Goal: Task Accomplishment & Management: Manage account settings

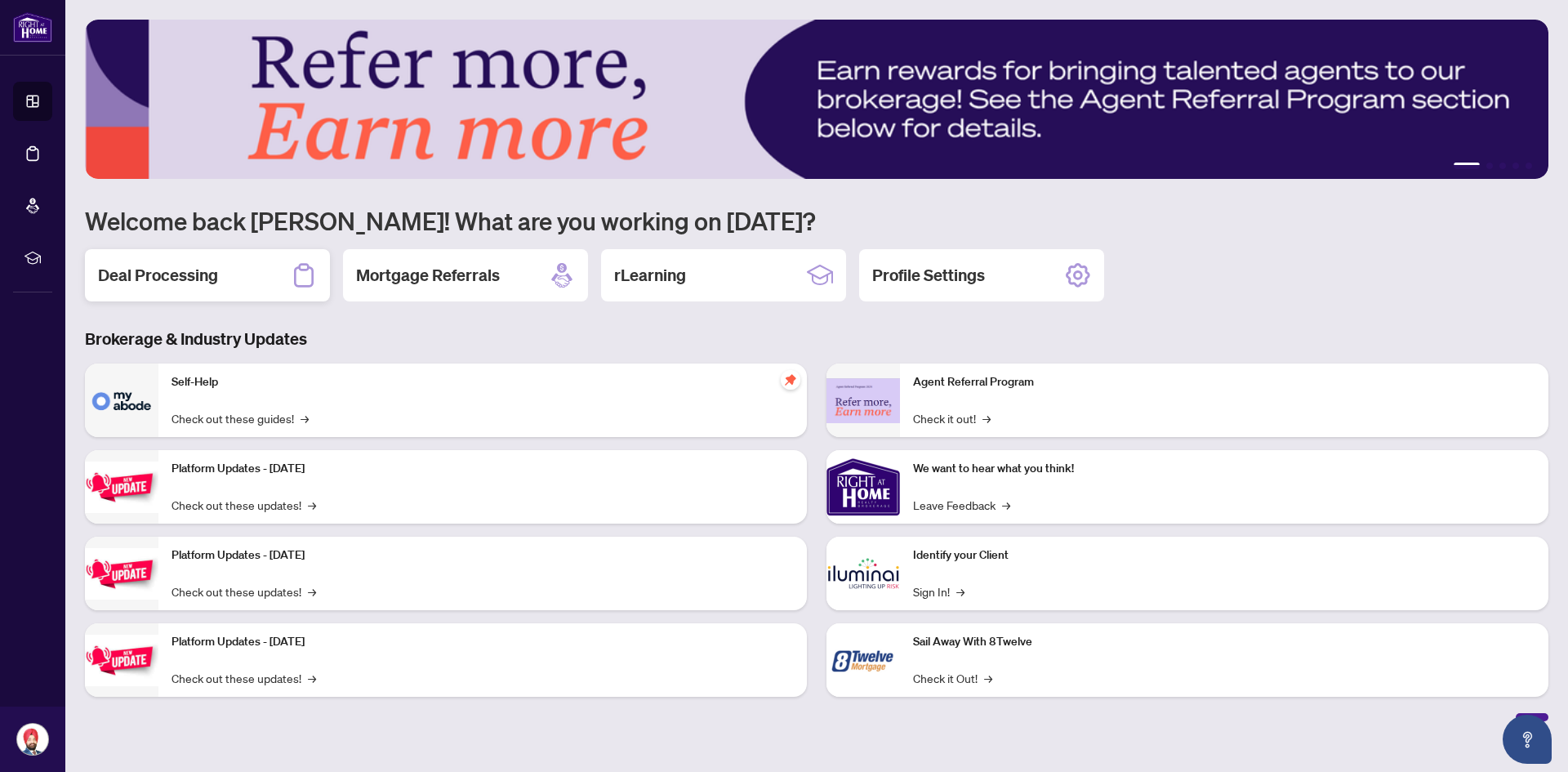
click at [238, 269] on div "Deal Processing" at bounding box center [208, 275] width 245 height 53
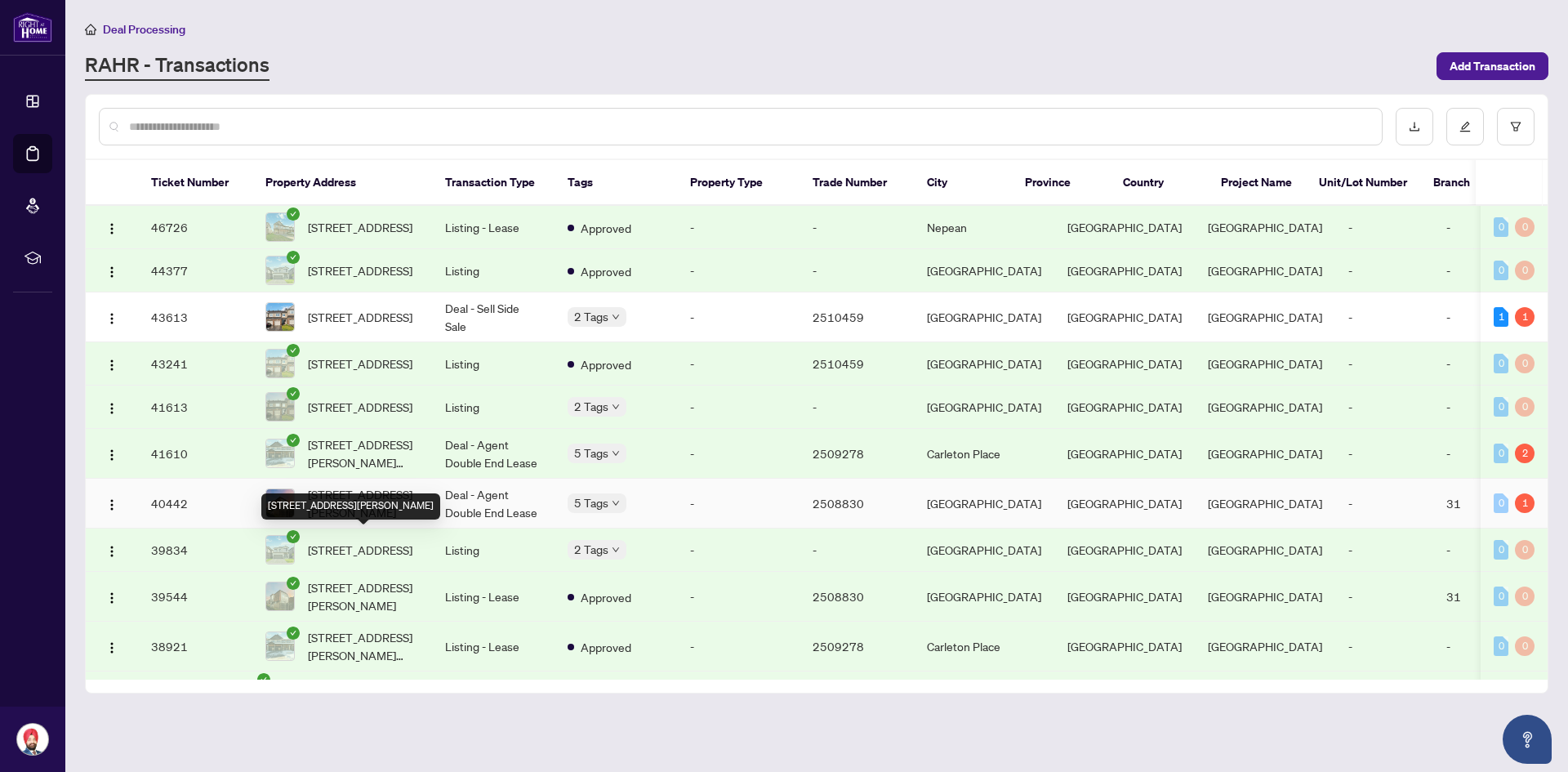
click at [358, 521] on span "[STREET_ADDRESS][PERSON_NAME]" at bounding box center [363, 503] width 111 height 36
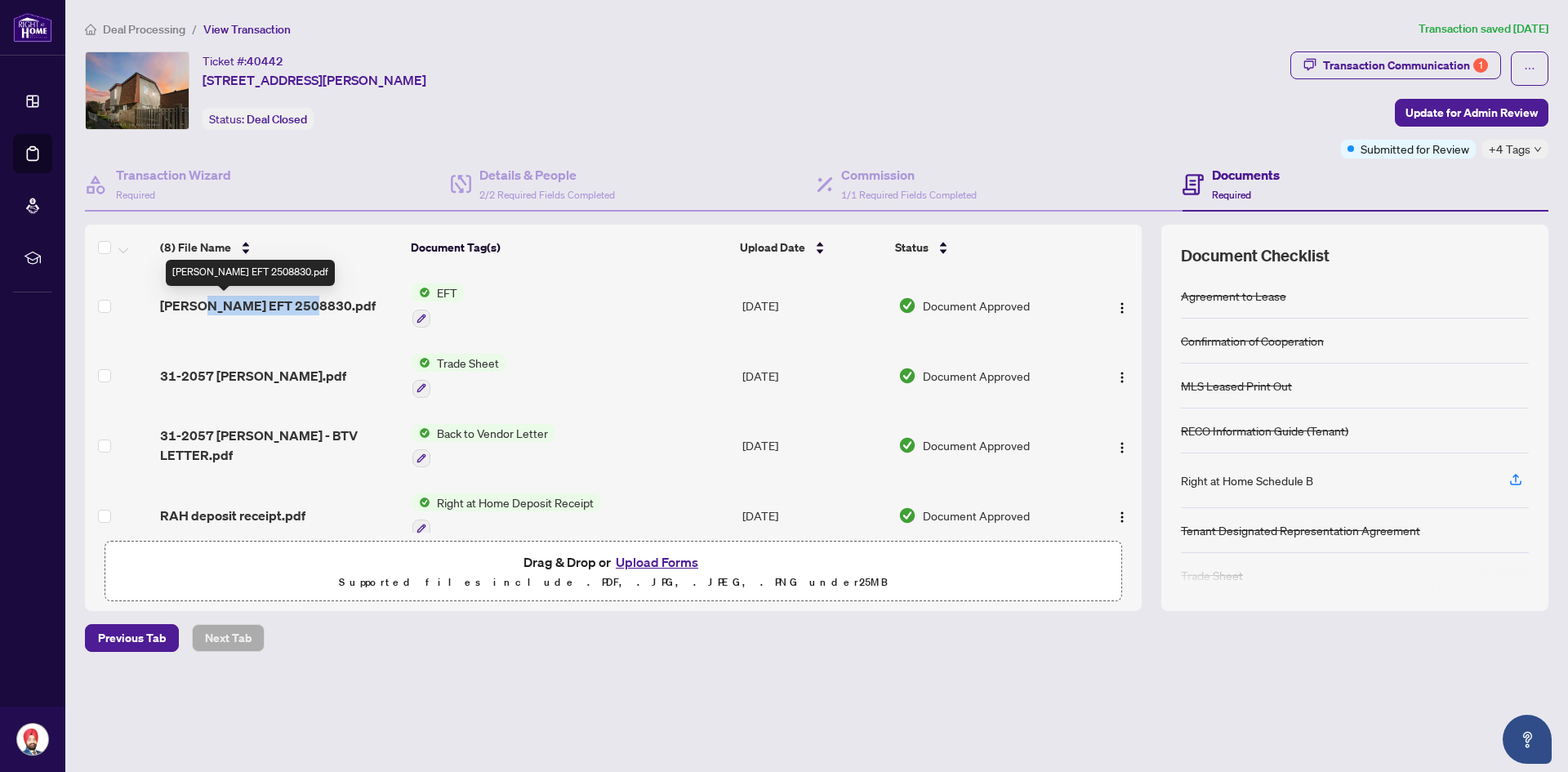
drag, startPoint x: 311, startPoint y: 309, endPoint x: 193, endPoint y: 310, distance: 118.0
click at [193, 310] on div "[PERSON_NAME] EFT 2508830.pdf" at bounding box center [280, 305] width 240 height 20
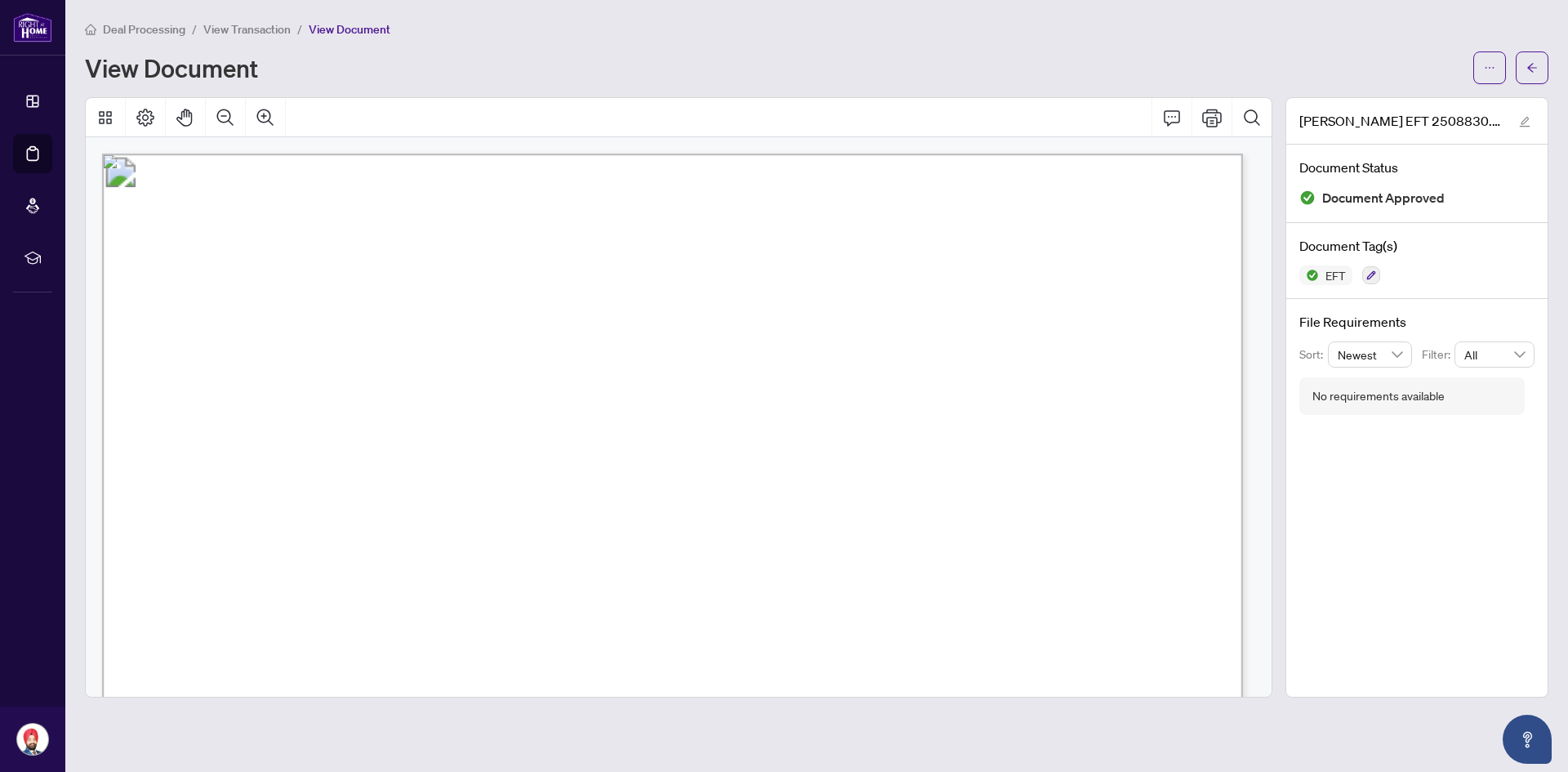
click at [132, 29] on span "Deal Processing" at bounding box center [144, 29] width 83 height 15
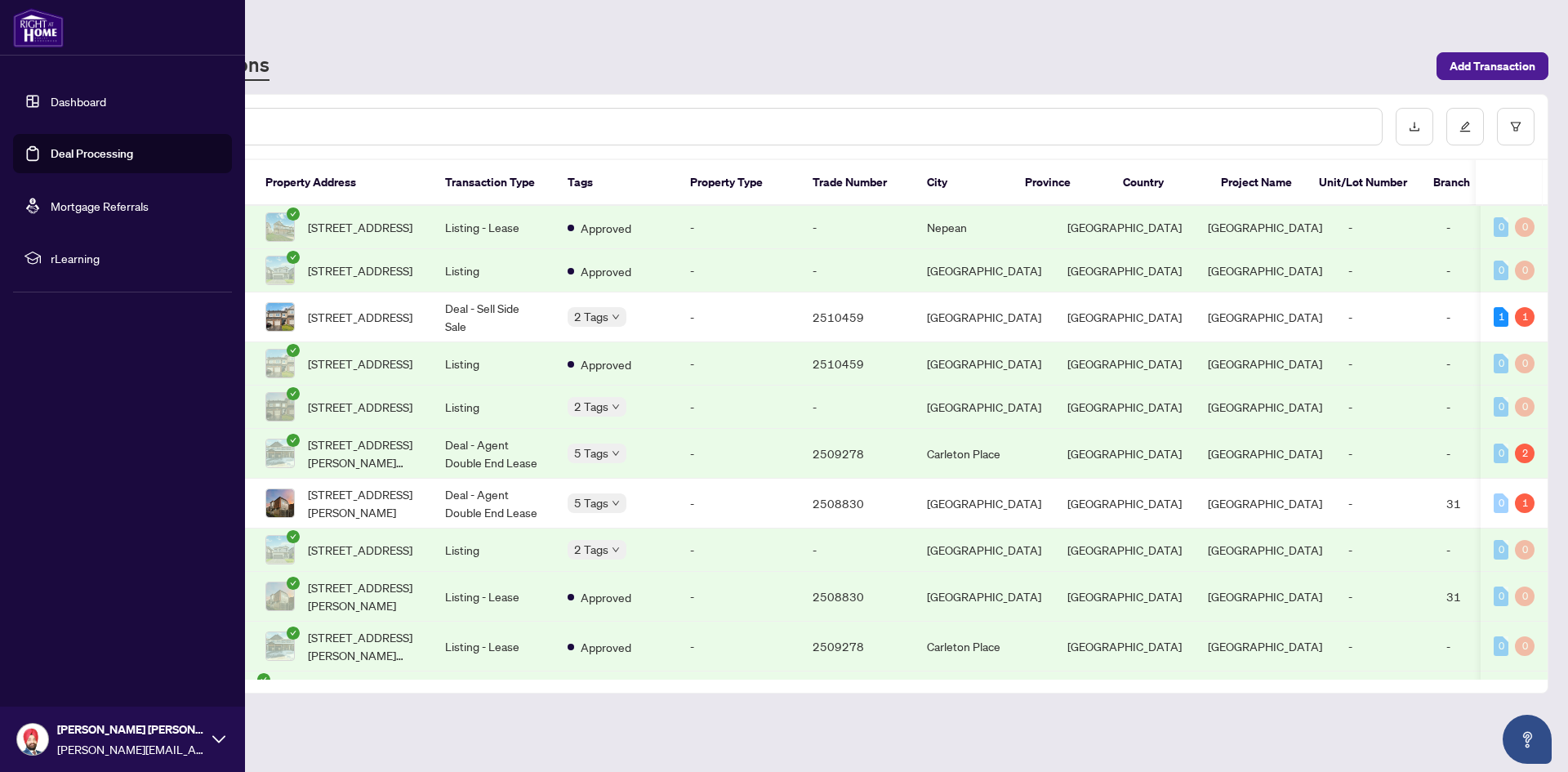
click at [51, 157] on link "Deal Processing" at bounding box center [92, 153] width 83 height 15
click at [53, 153] on link "Deal Processing" at bounding box center [92, 153] width 83 height 15
click at [77, 109] on link "Dashboard" at bounding box center [78, 101] width 55 height 15
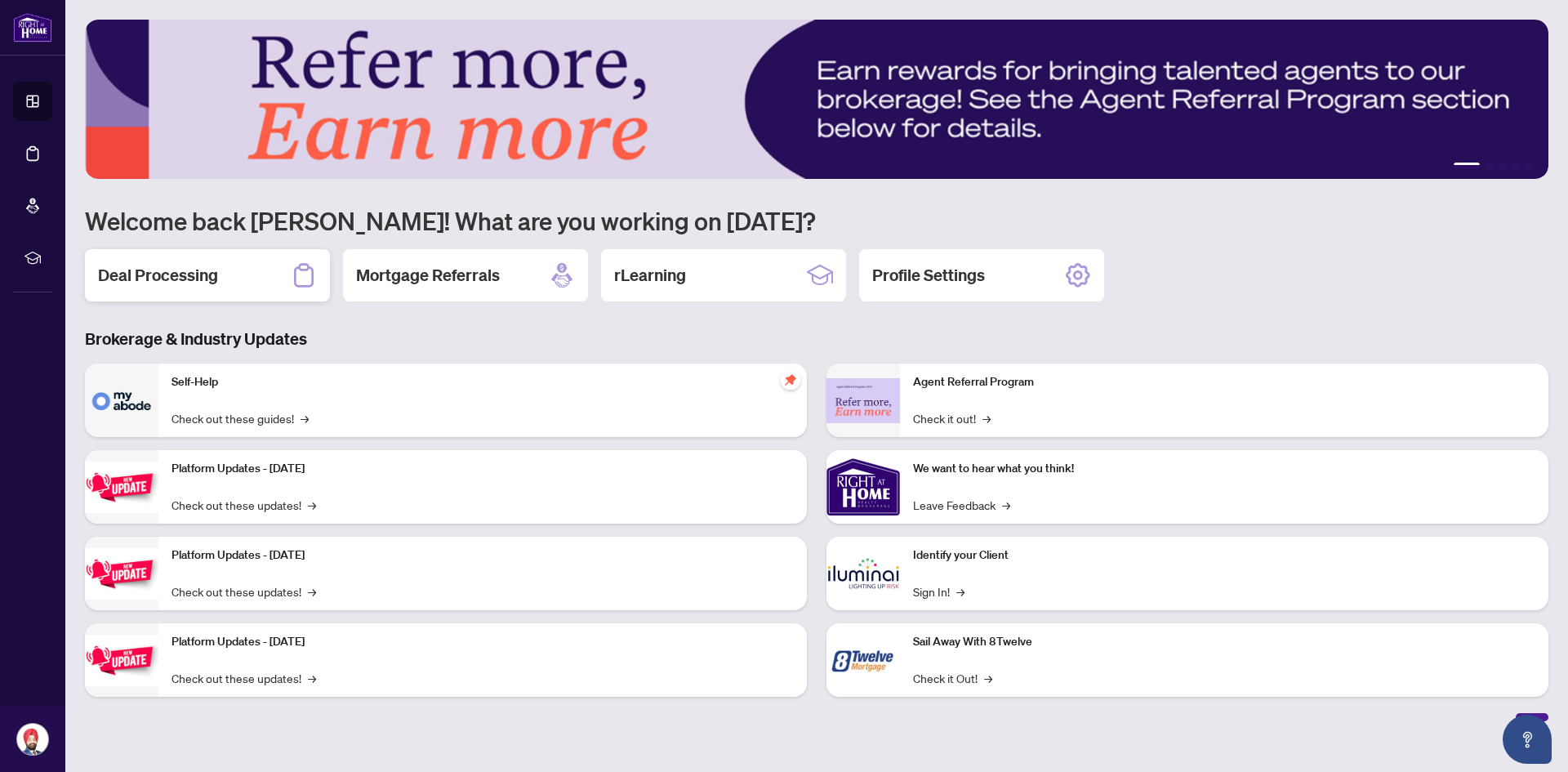
click at [253, 282] on div "Deal Processing" at bounding box center [208, 275] width 245 height 53
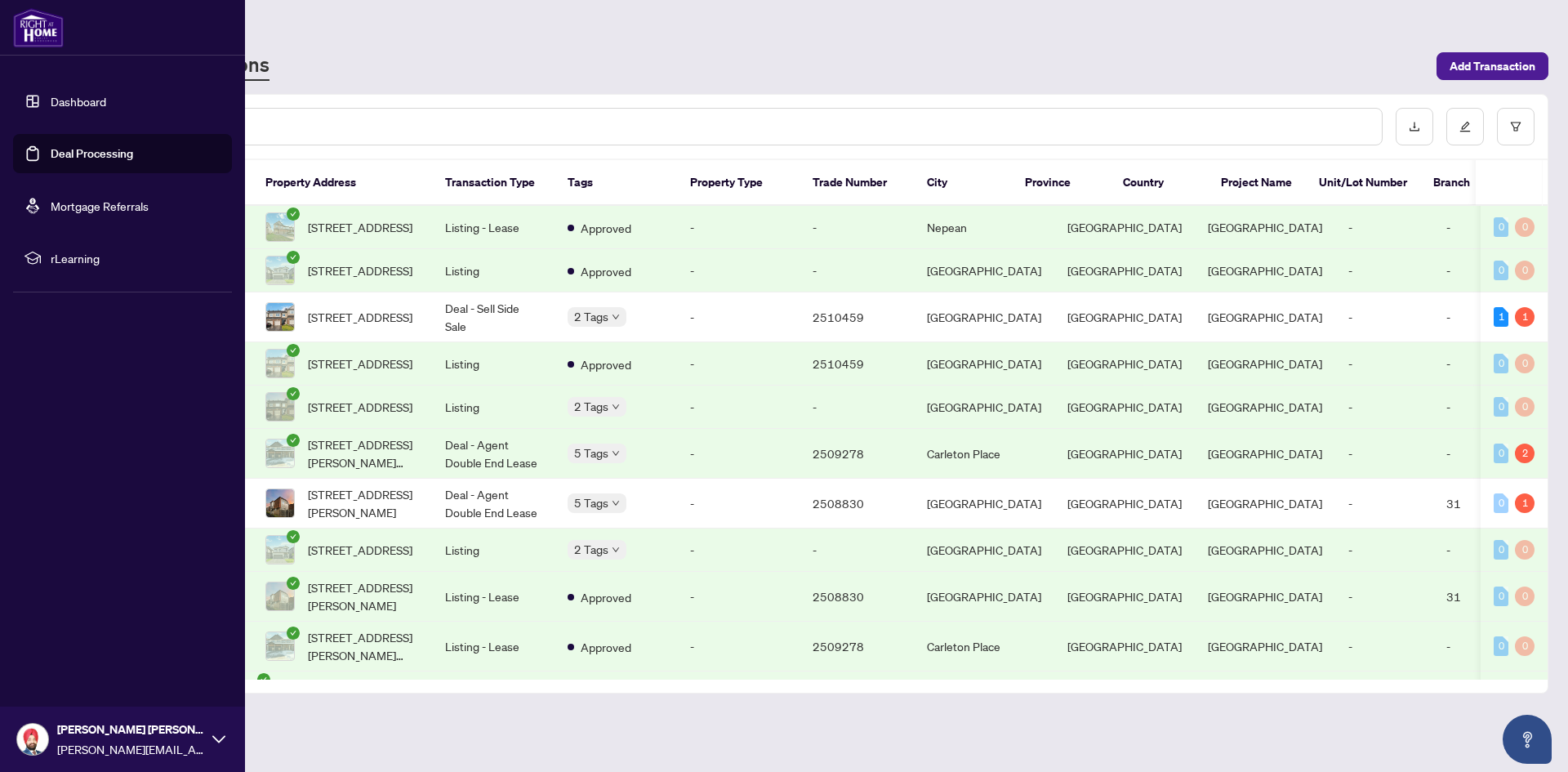
click at [67, 98] on link "Dashboard" at bounding box center [78, 101] width 55 height 15
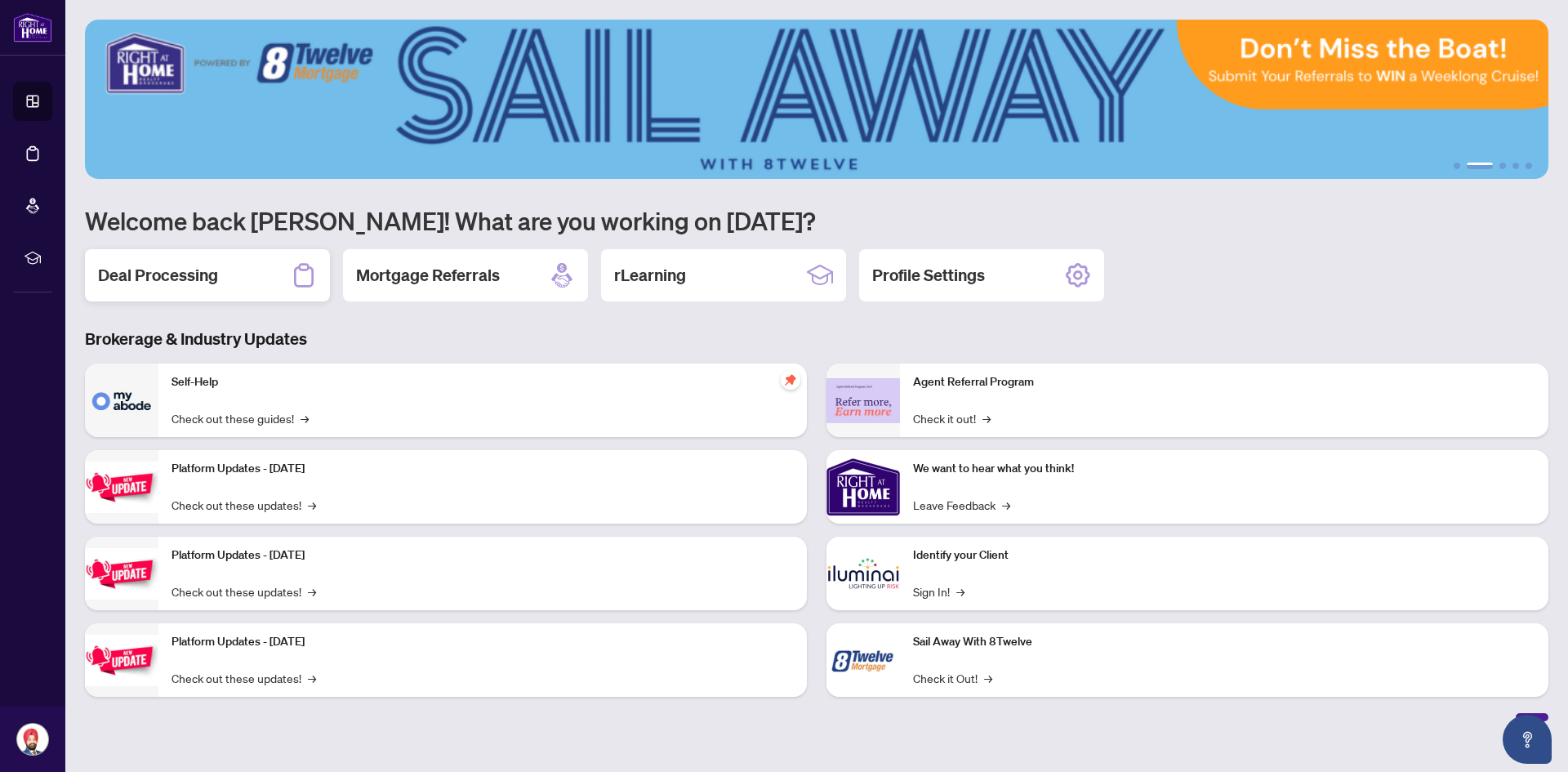
click at [139, 275] on h2 "Deal Processing" at bounding box center [158, 275] width 120 height 23
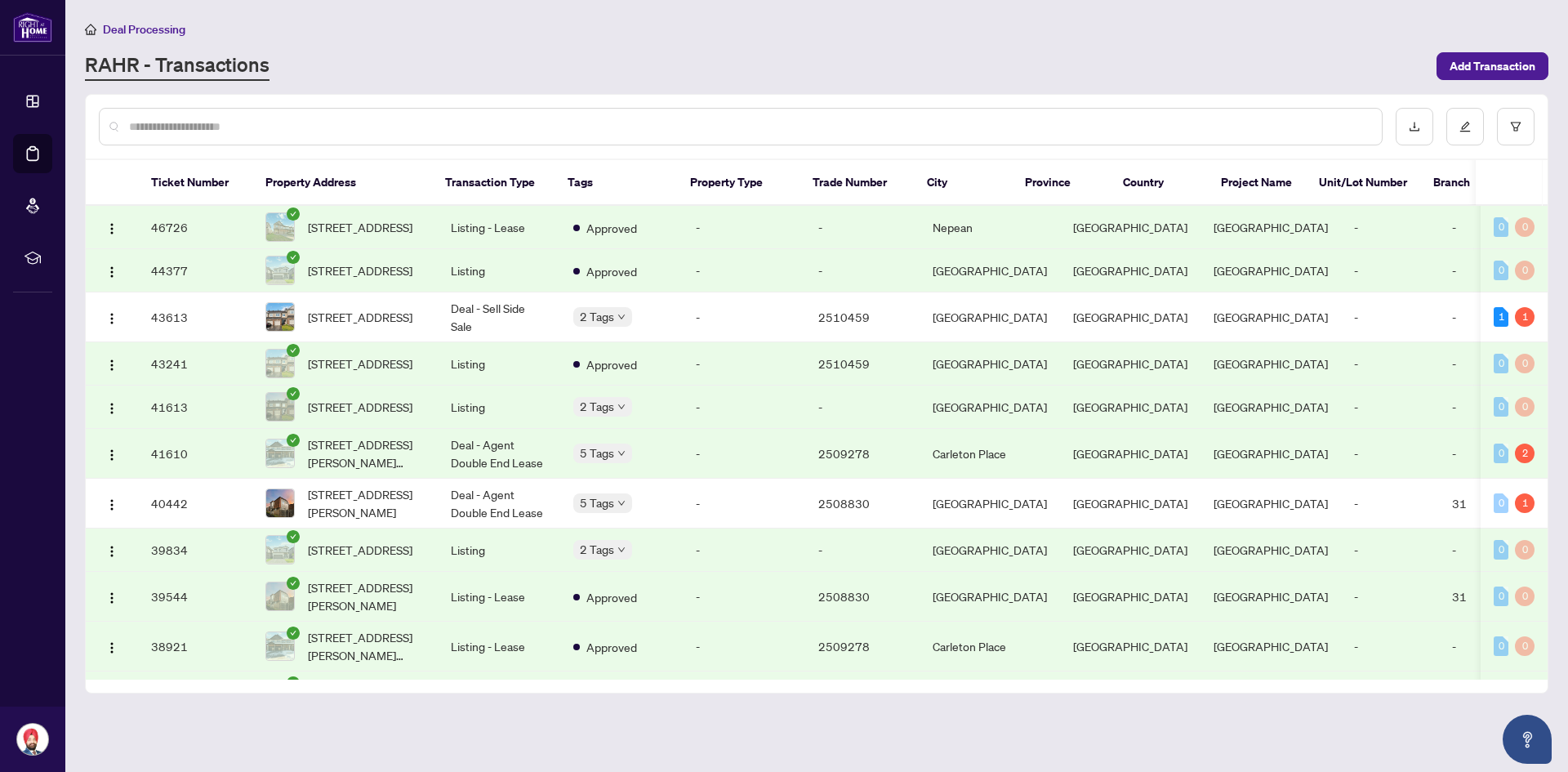
click at [350, 123] on input "text" at bounding box center [749, 127] width 1240 height 18
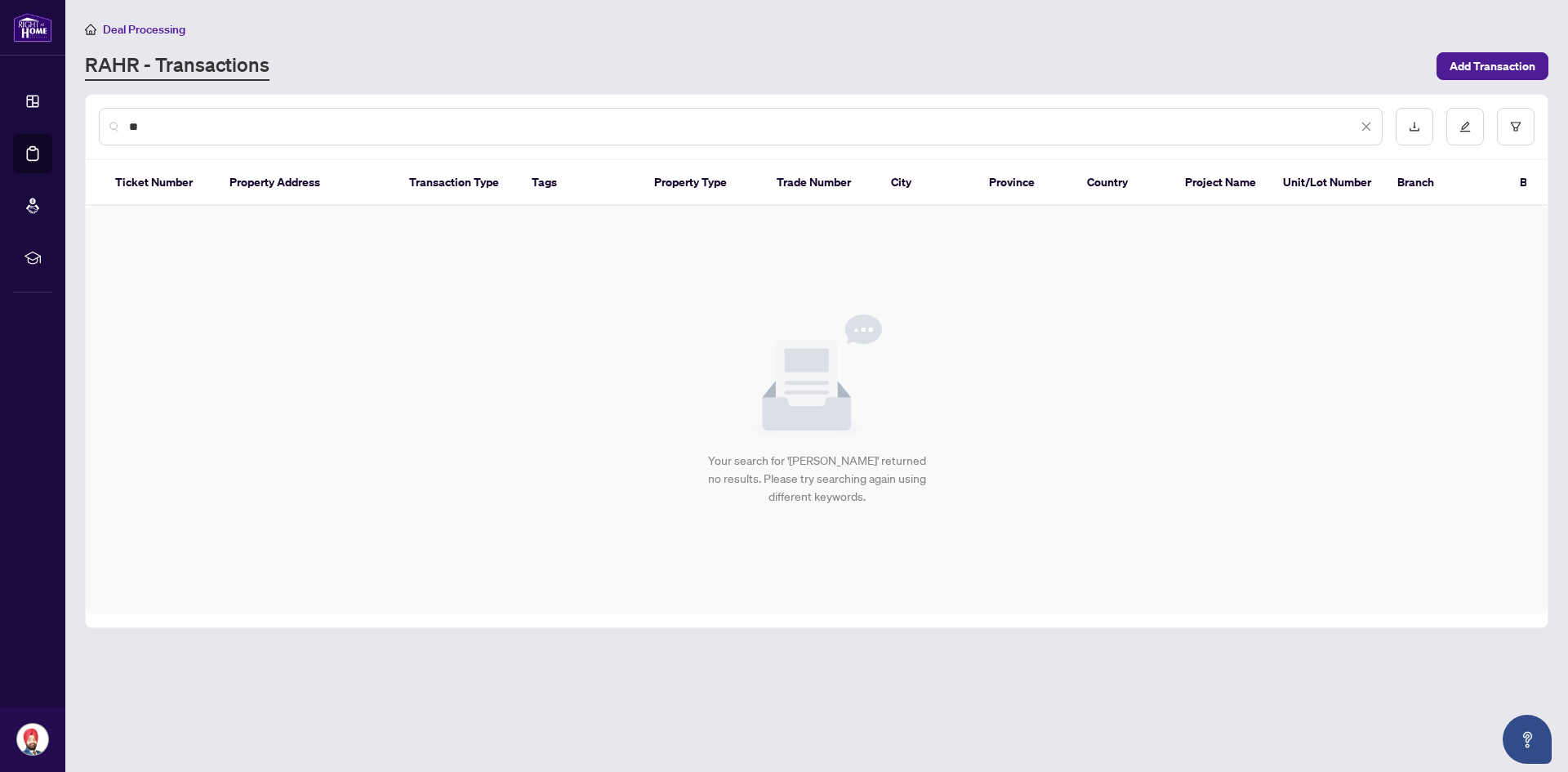
type input "*"
type input "*******"
click at [130, 28] on span "Deal Processing" at bounding box center [144, 29] width 83 height 15
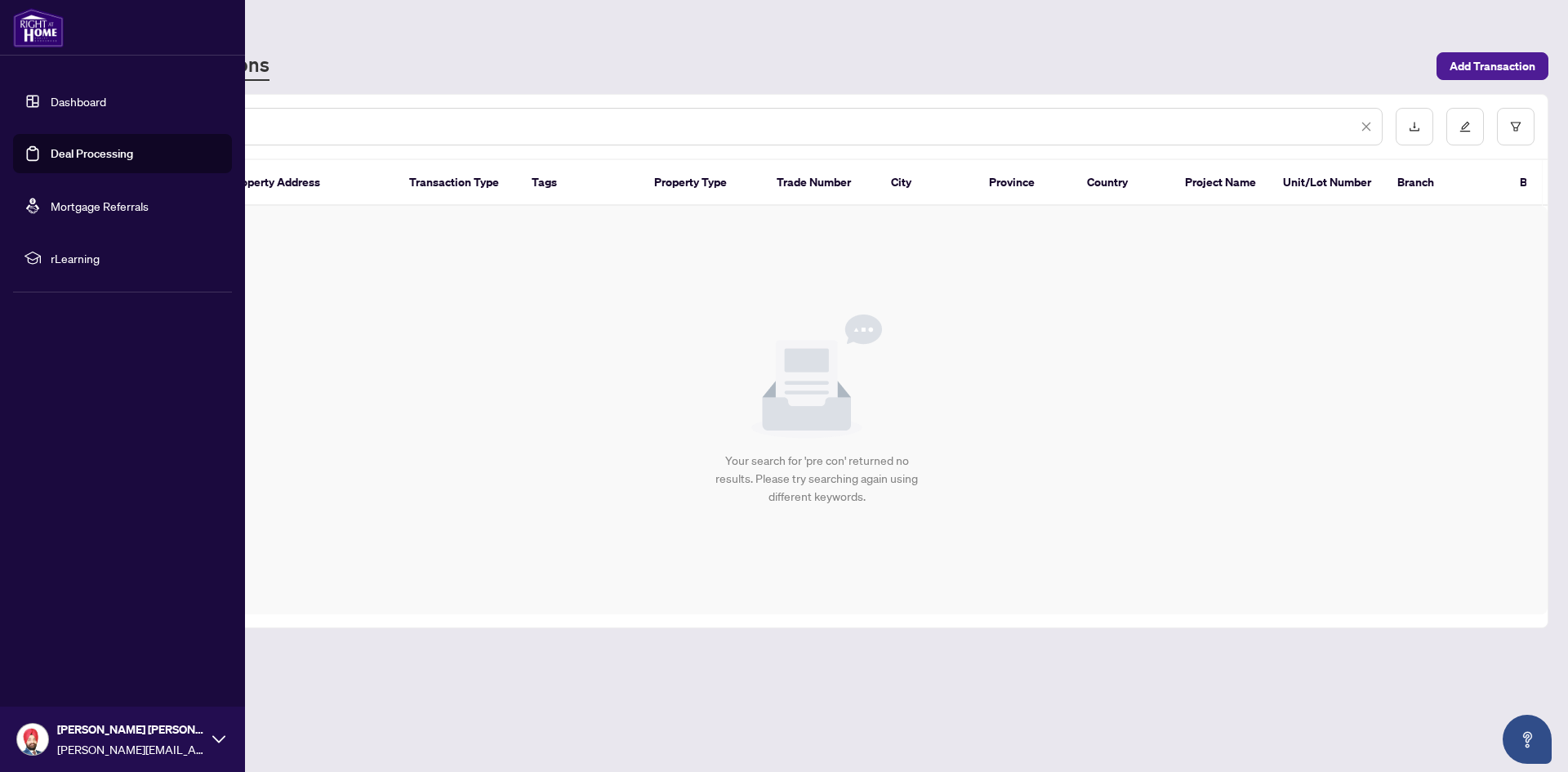
click at [51, 94] on link "Dashboard" at bounding box center [78, 101] width 55 height 15
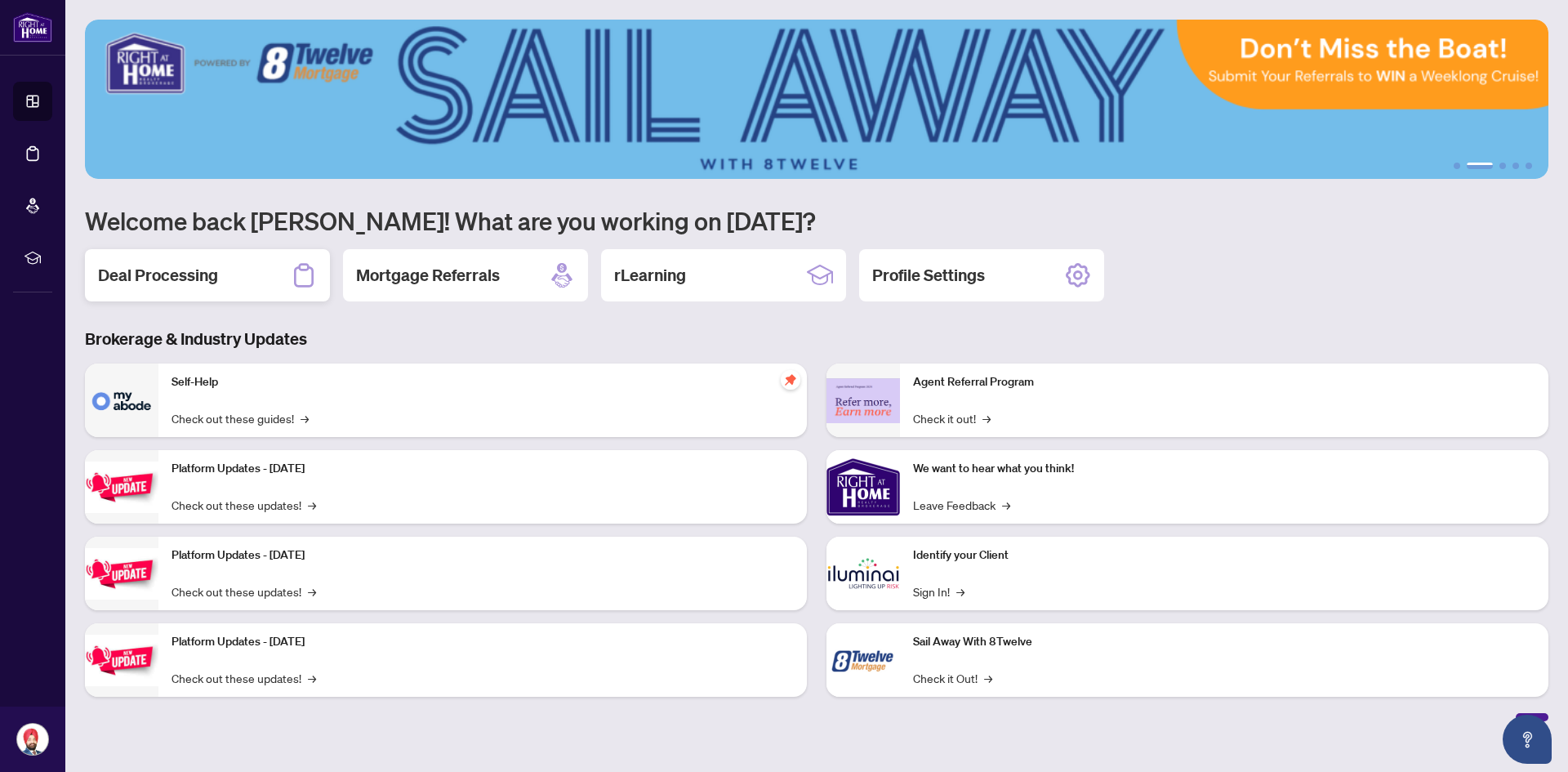
click at [170, 279] on h2 "Deal Processing" at bounding box center [158, 275] width 120 height 23
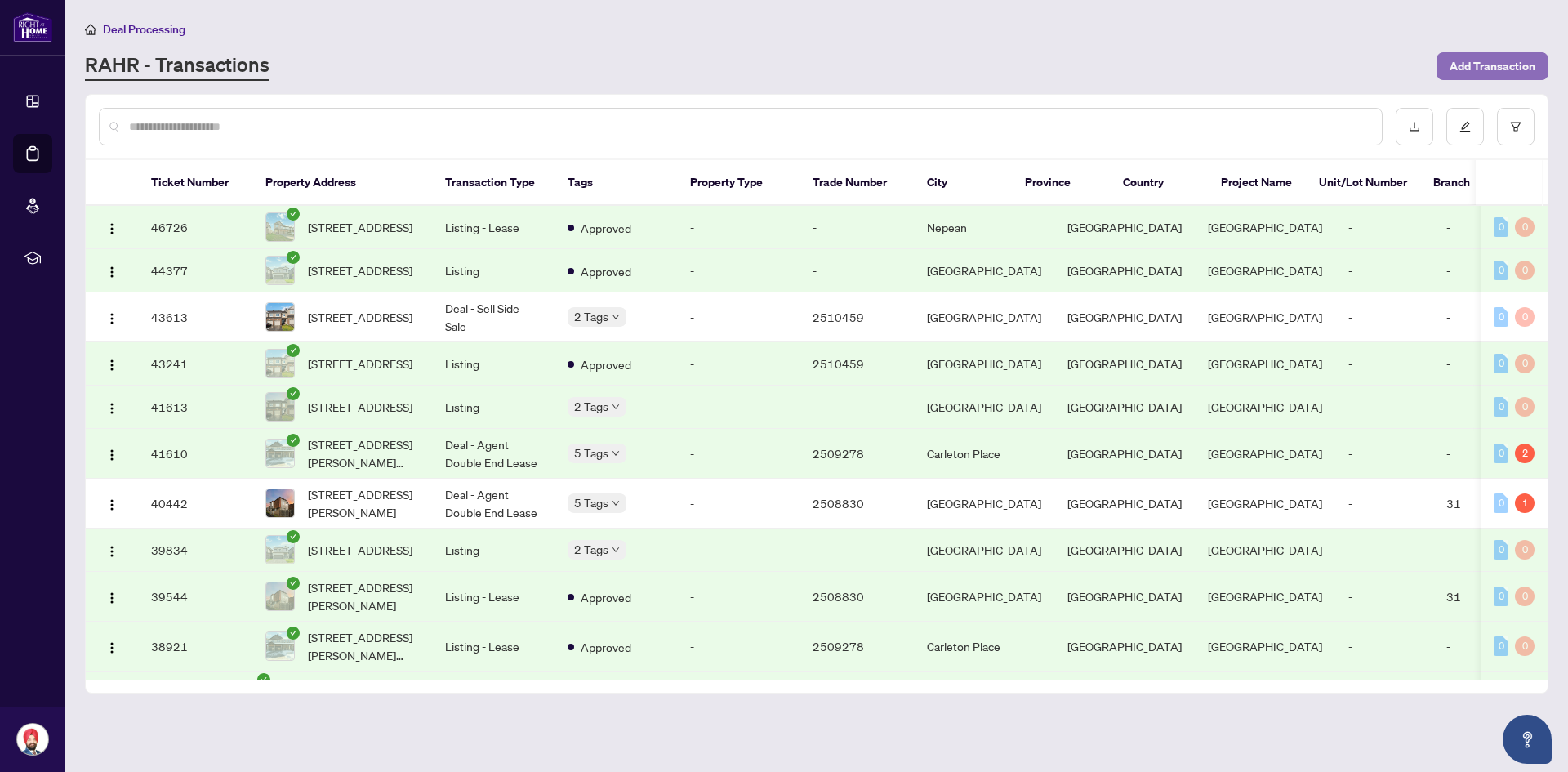
click at [1528, 71] on span "Add Transaction" at bounding box center [1493, 66] width 86 height 26
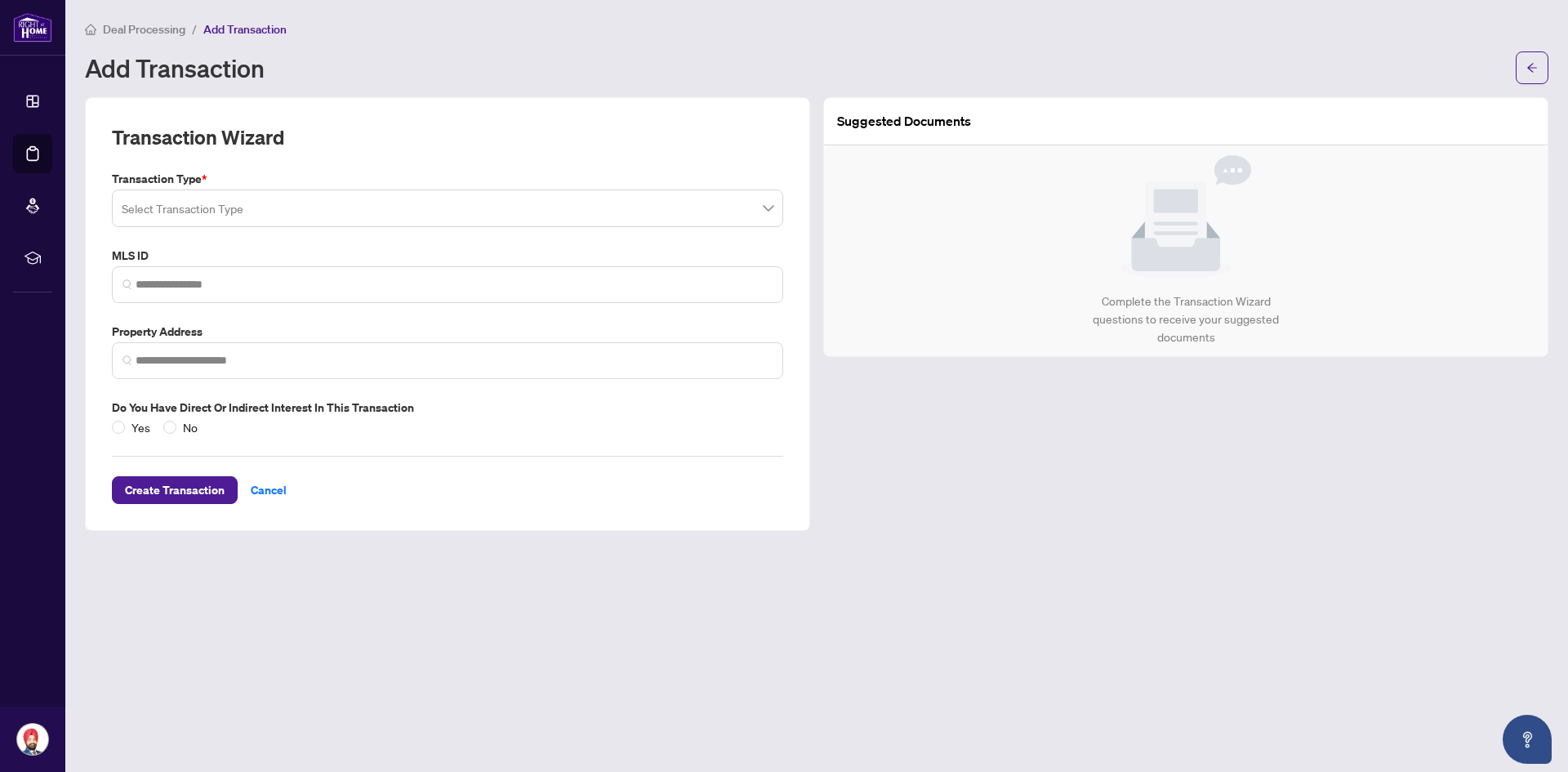
click at [578, 213] on input "search" at bounding box center [440, 211] width 638 height 36
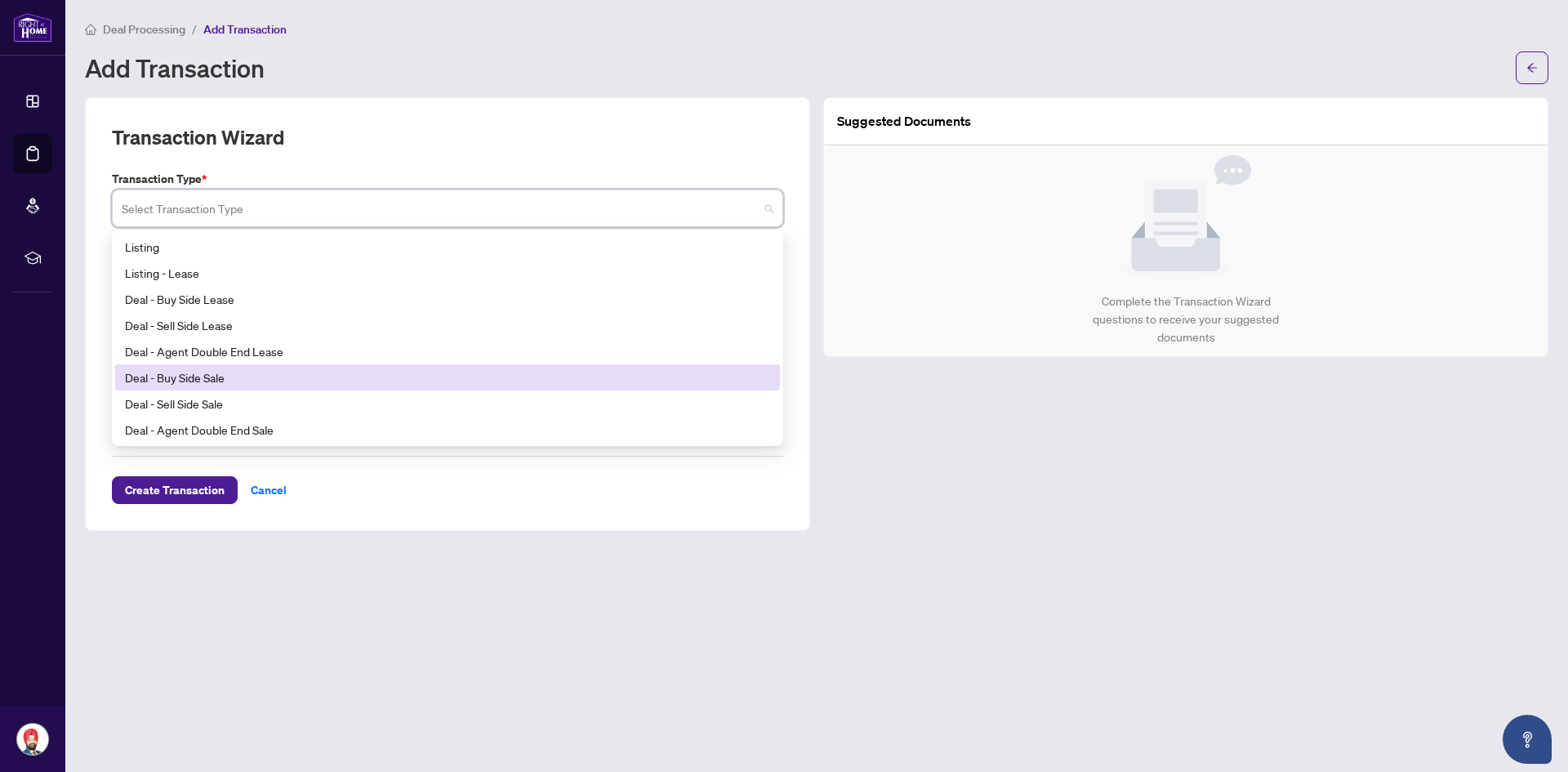
click at [301, 383] on div "Deal - Buy Side Sale" at bounding box center [447, 377] width 645 height 18
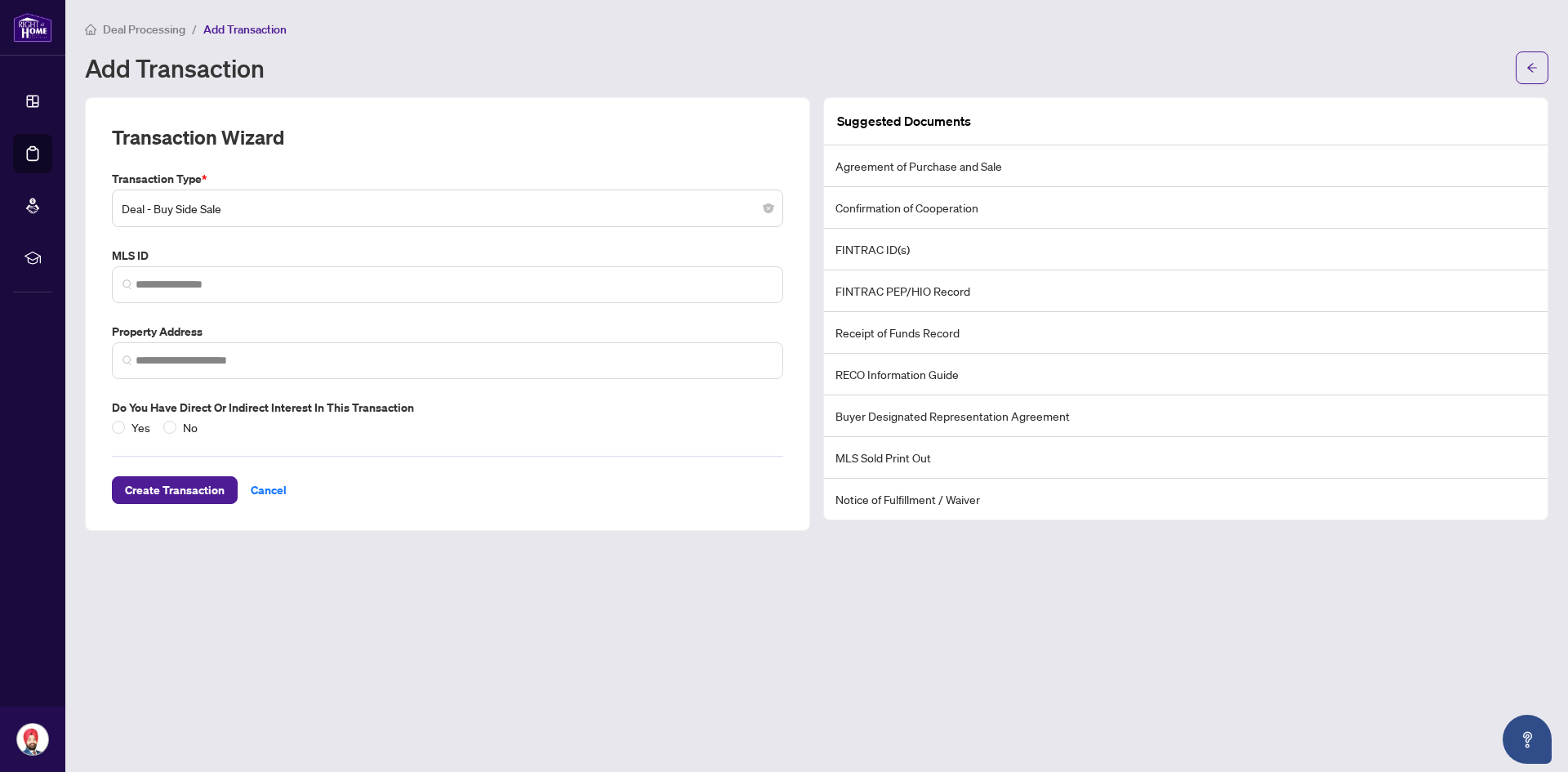
click at [240, 26] on span "Add Transaction" at bounding box center [245, 29] width 84 height 15
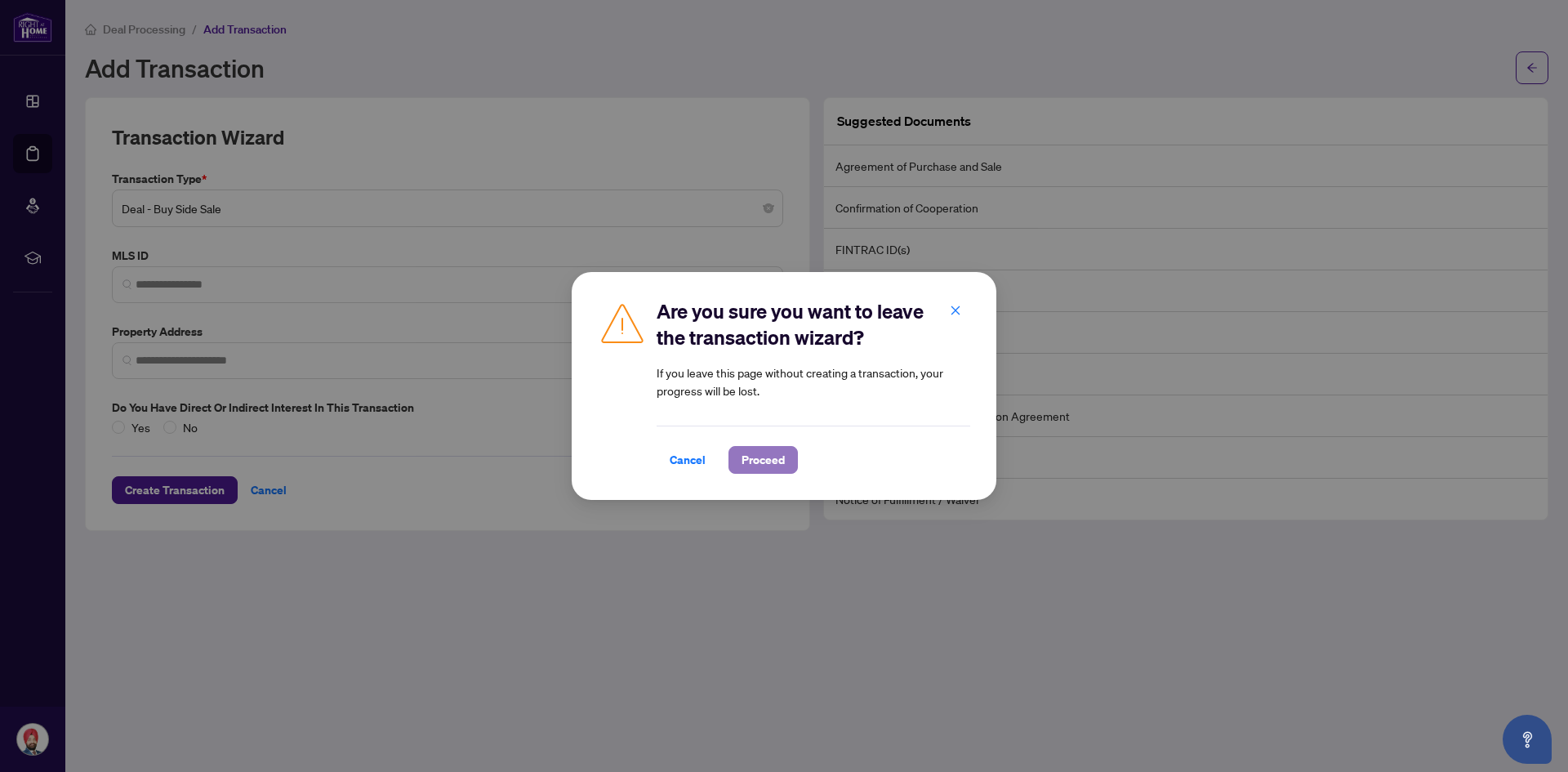
click at [750, 460] on span "Proceed" at bounding box center [763, 460] width 43 height 26
click at [672, 457] on span "Cancel" at bounding box center [688, 460] width 36 height 26
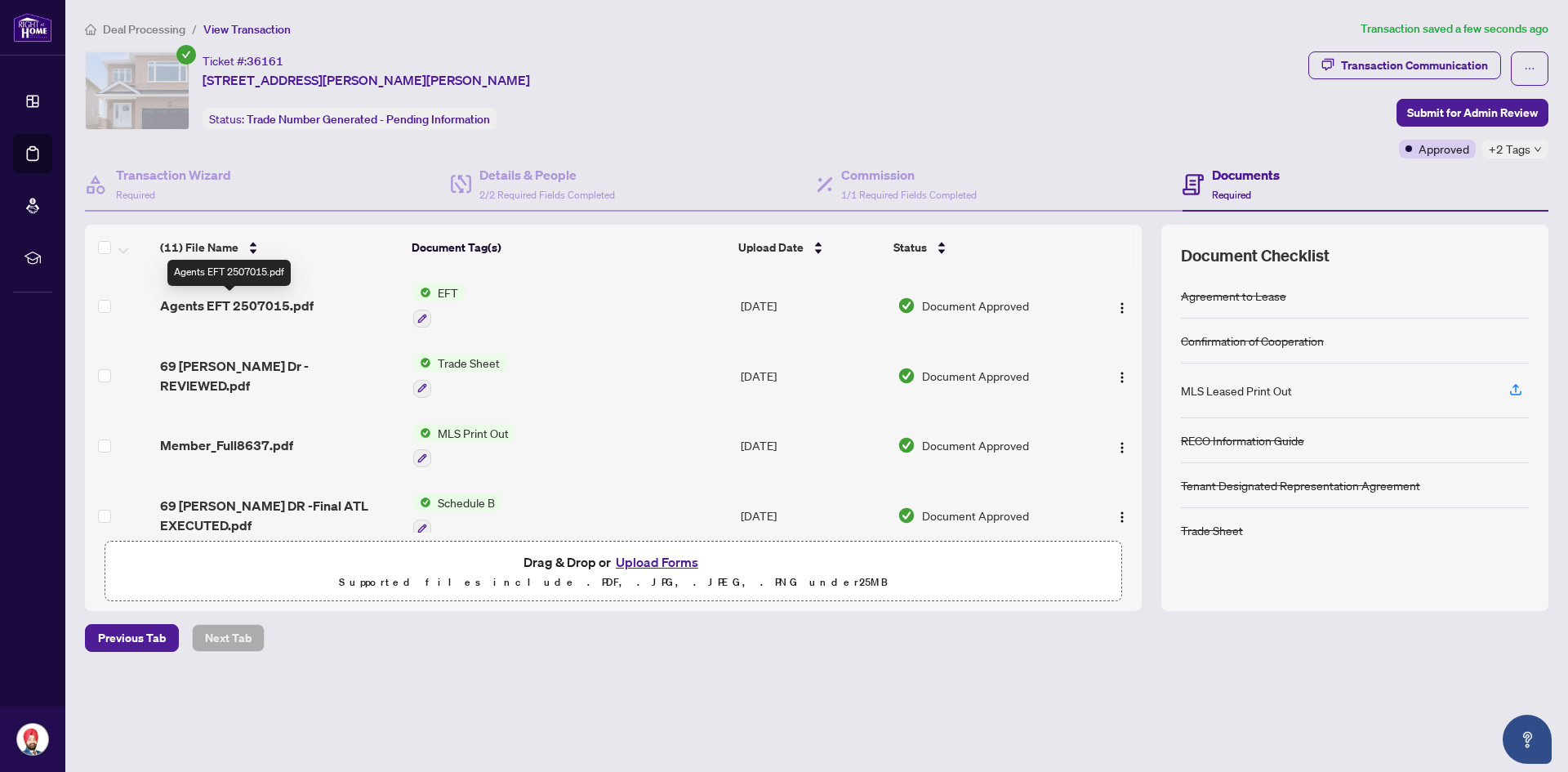
click at [246, 307] on span "Agents EFT 2507015.pdf" at bounding box center [237, 305] width 153 height 20
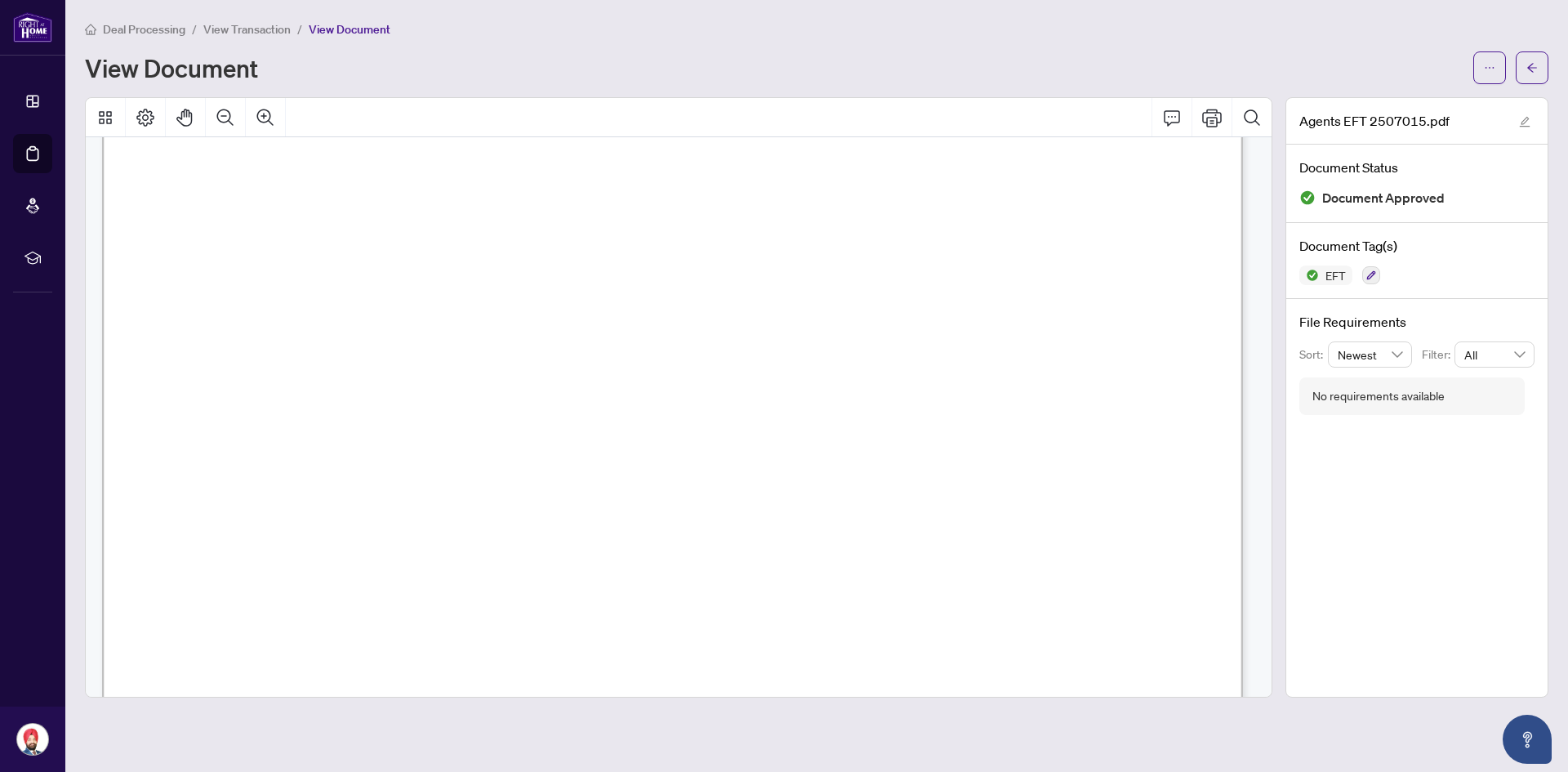
scroll to position [215, 0]
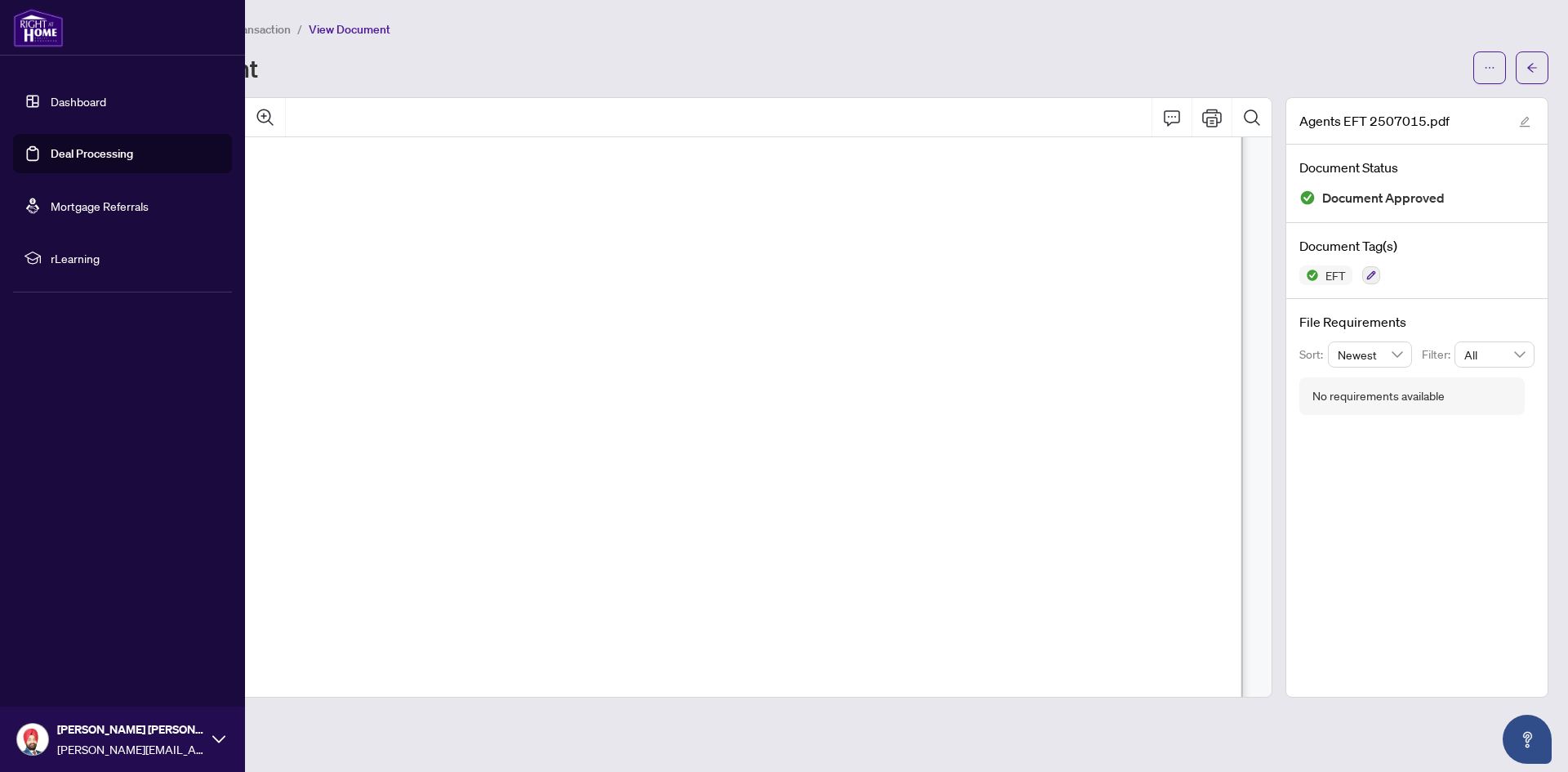
click at [101, 153] on link "Deal Processing" at bounding box center [92, 153] width 83 height 15
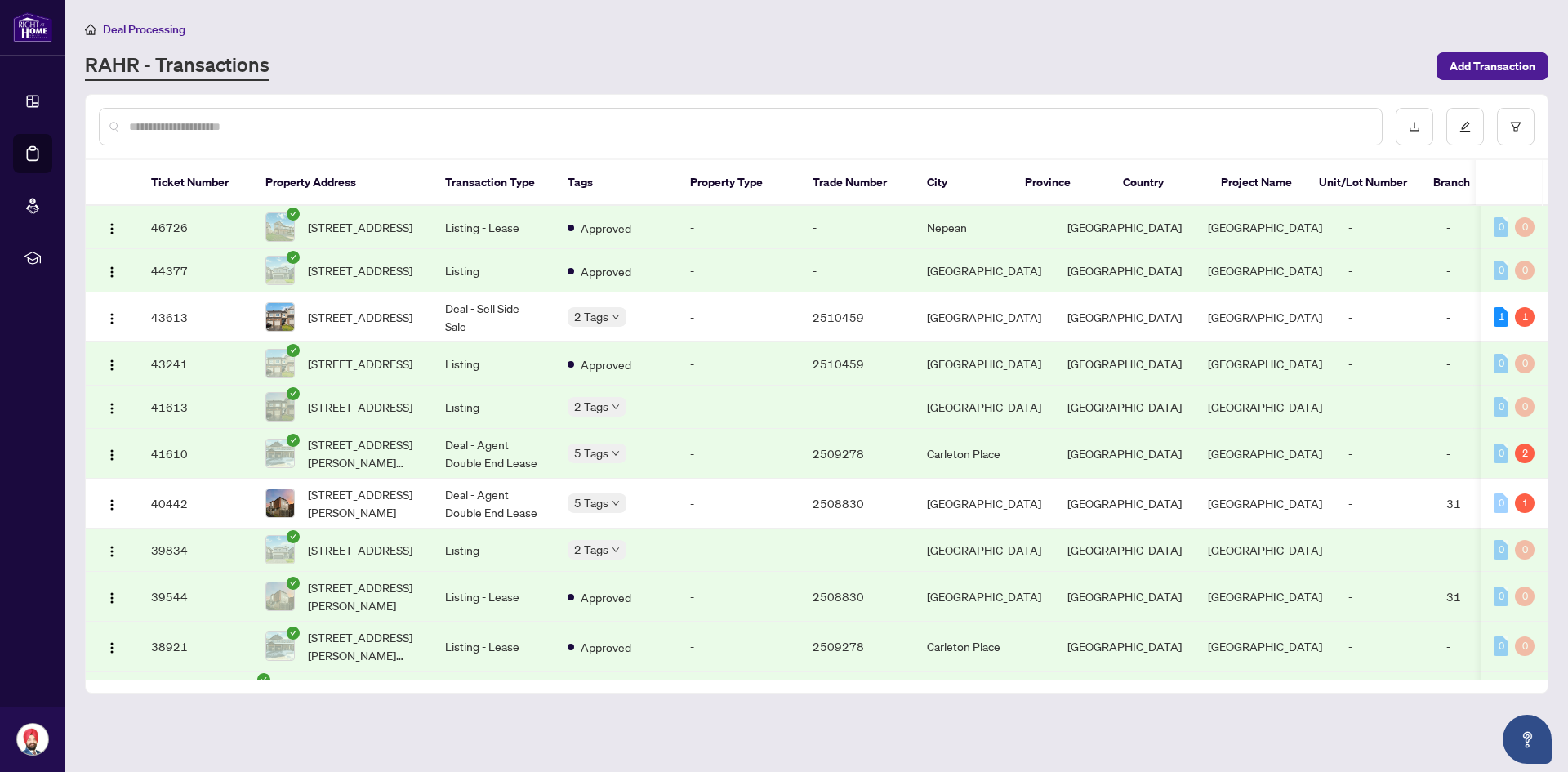
click at [358, 132] on input "text" at bounding box center [749, 127] width 1240 height 18
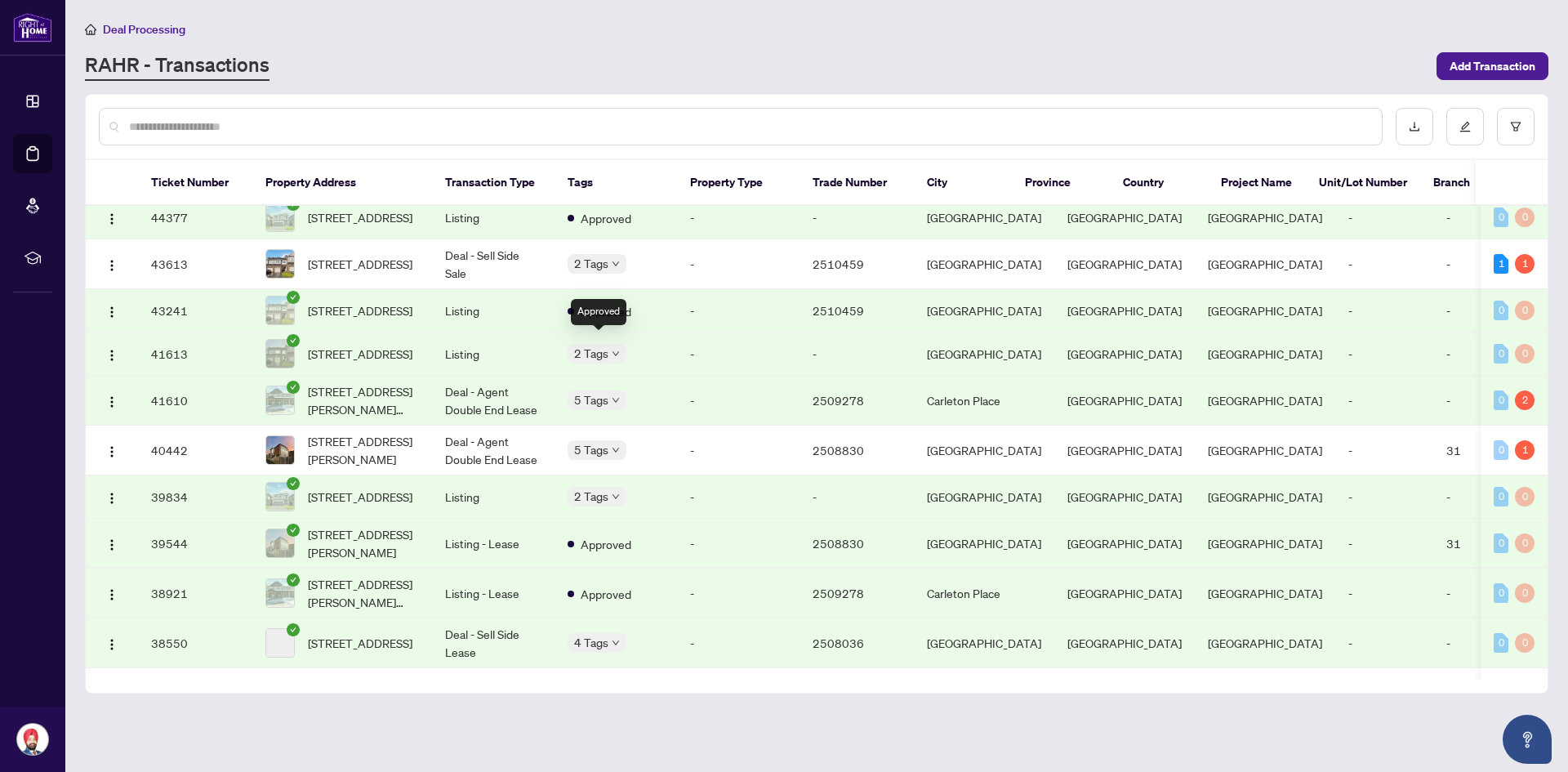
scroll to position [82, 0]
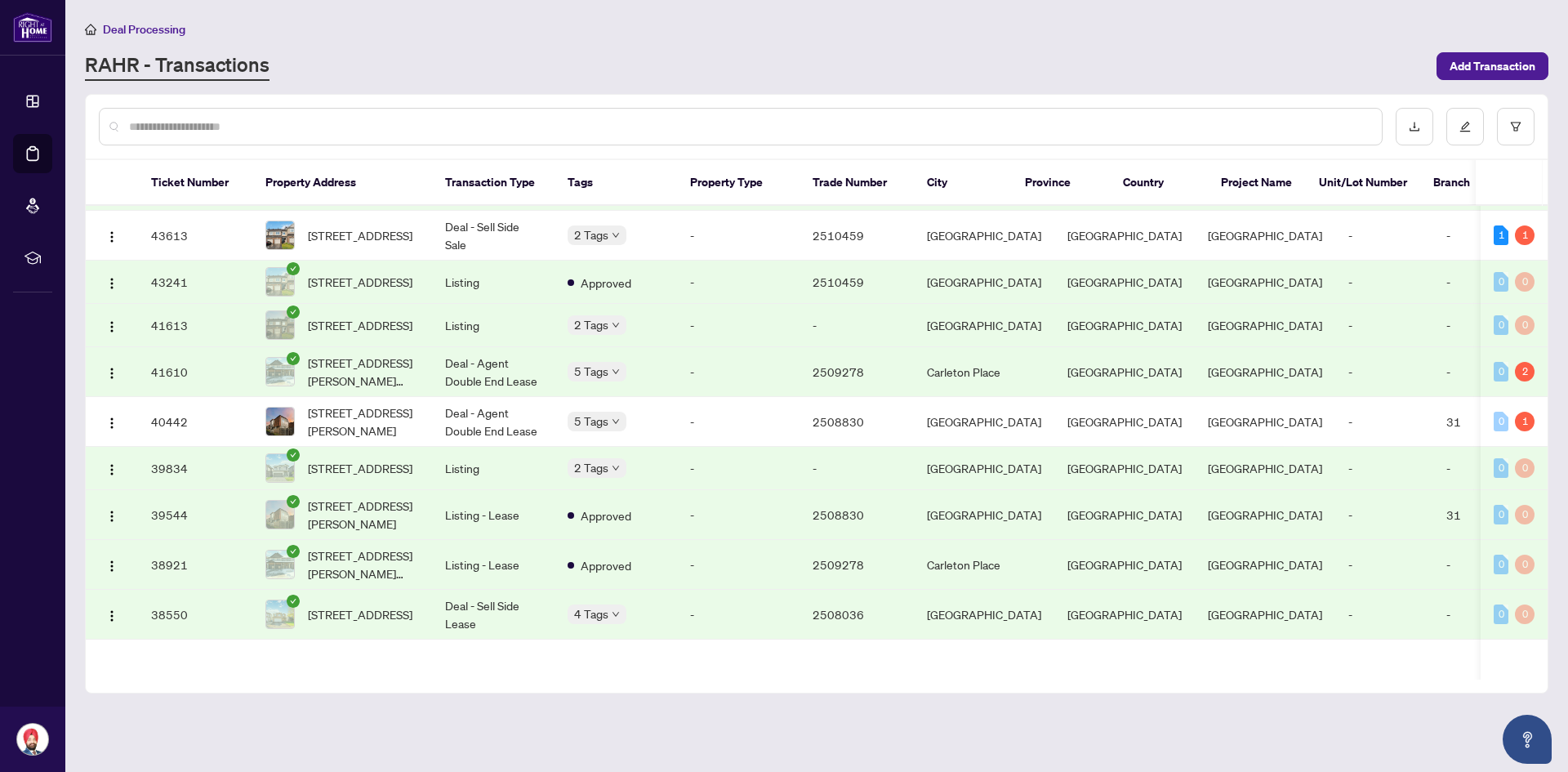
click at [415, 532] on span "[STREET_ADDRESS][PERSON_NAME]" at bounding box center [363, 514] width 111 height 36
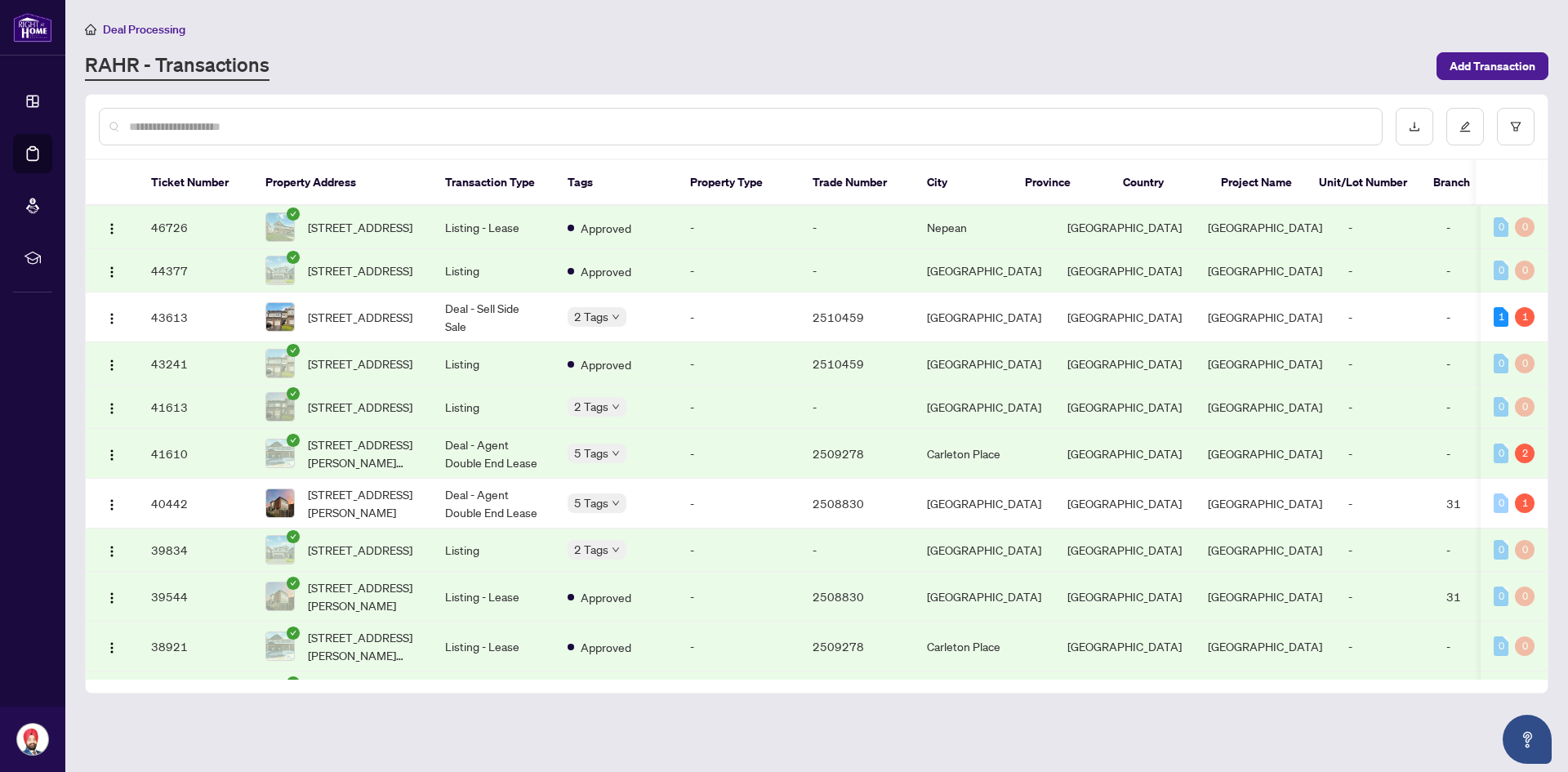
click at [314, 132] on input "text" at bounding box center [749, 127] width 1240 height 18
click at [1456, 126] on button "button" at bounding box center [1465, 127] width 38 height 38
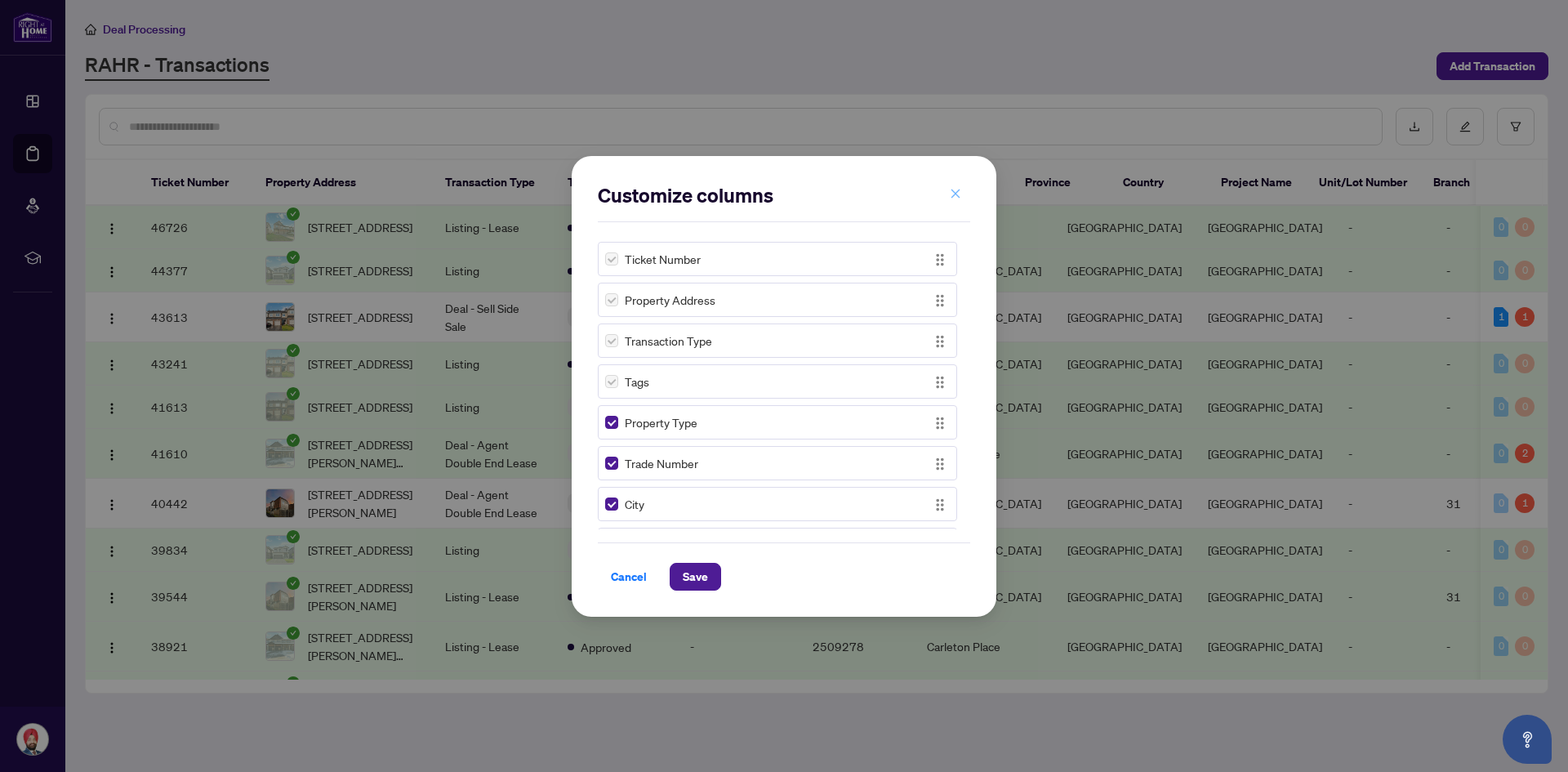
click at [953, 190] on icon "close" at bounding box center [956, 194] width 9 height 9
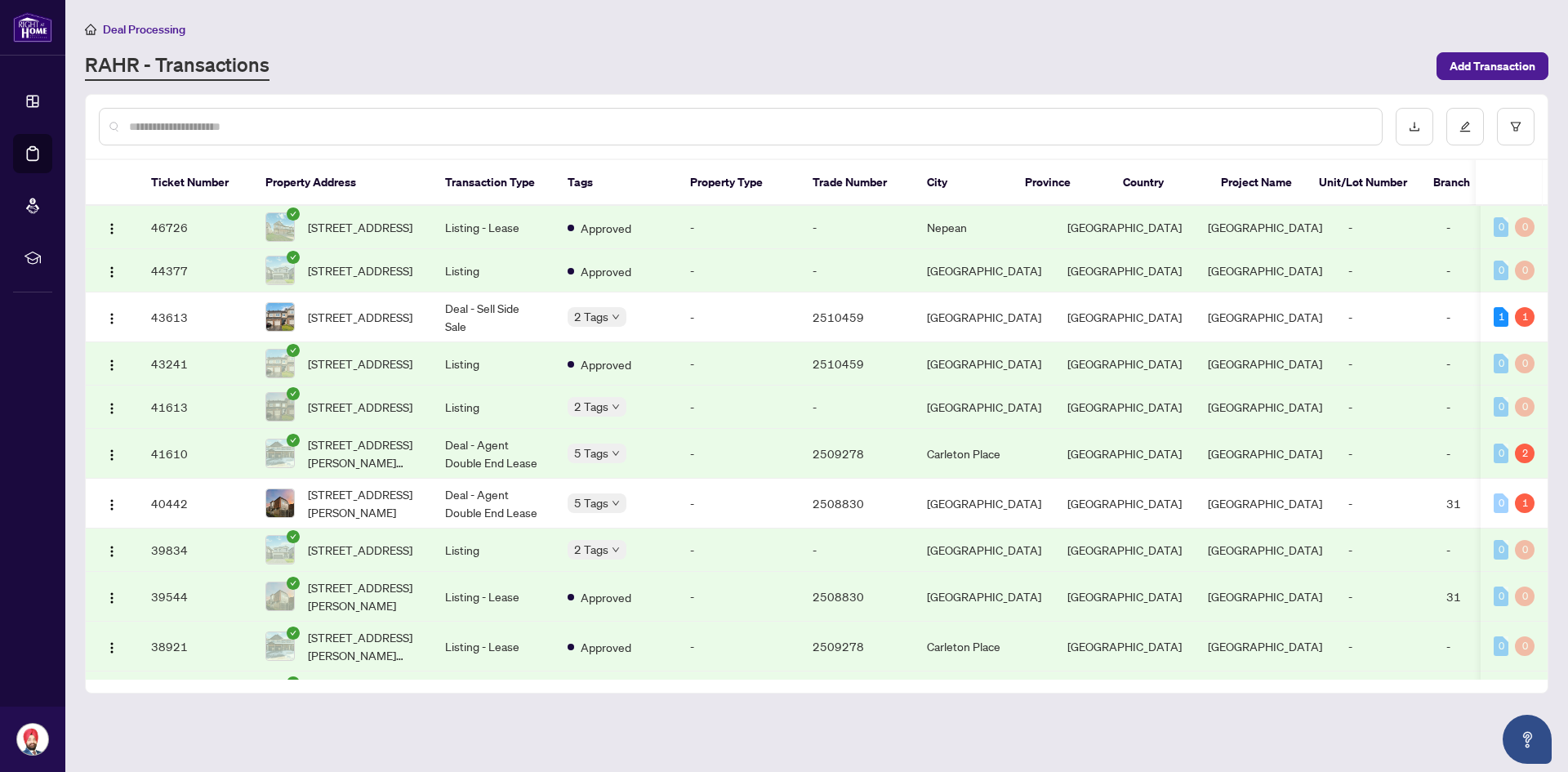
click at [521, 190] on th "Transaction Type" at bounding box center [494, 183] width 122 height 46
click at [522, 190] on th "Transaction Type" at bounding box center [494, 183] width 122 height 46
click at [538, 131] on input "text" at bounding box center [749, 127] width 1240 height 18
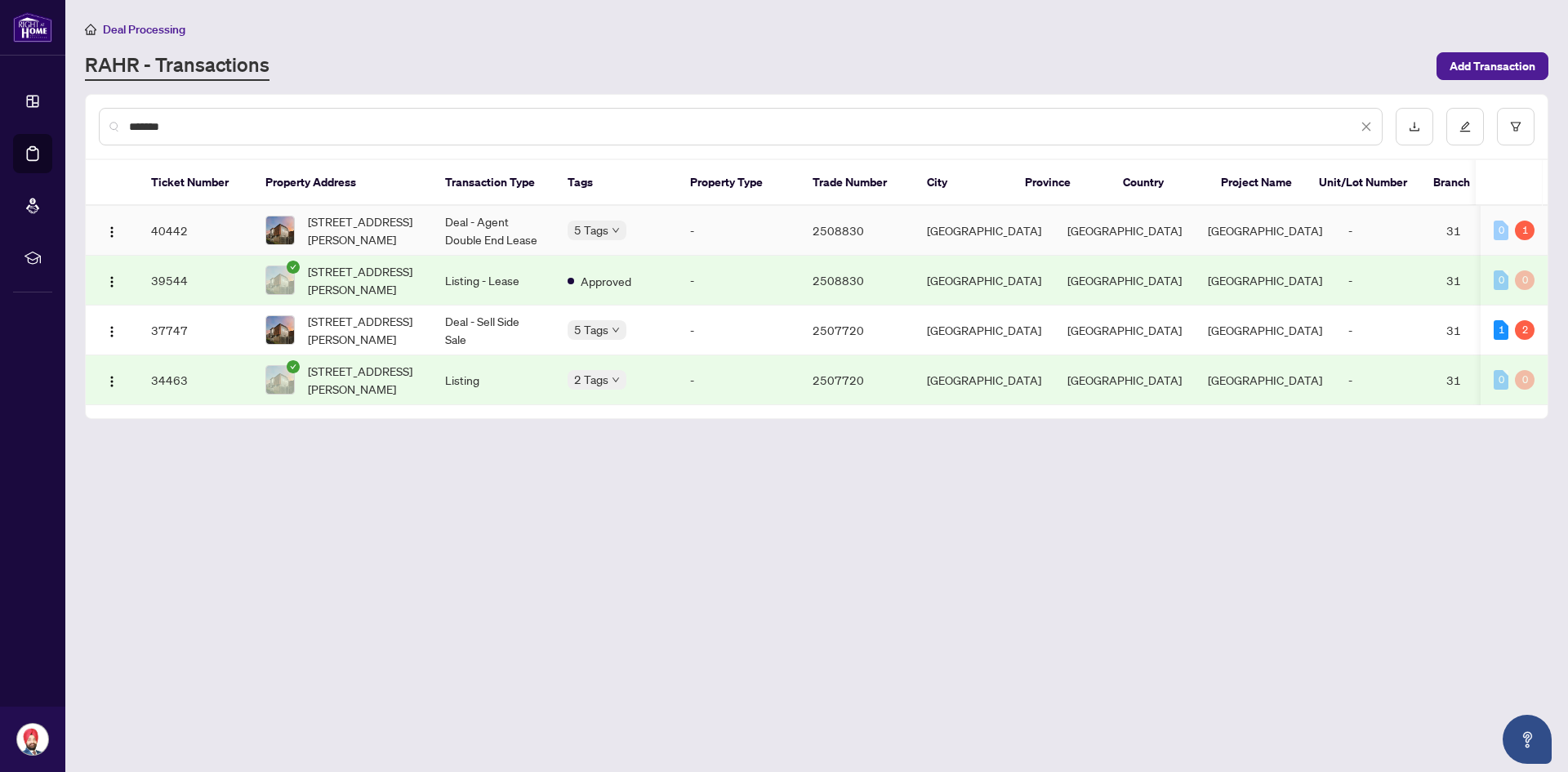
type input "*******"
click at [512, 247] on td "Deal - Agent Double End Lease" at bounding box center [494, 231] width 122 height 50
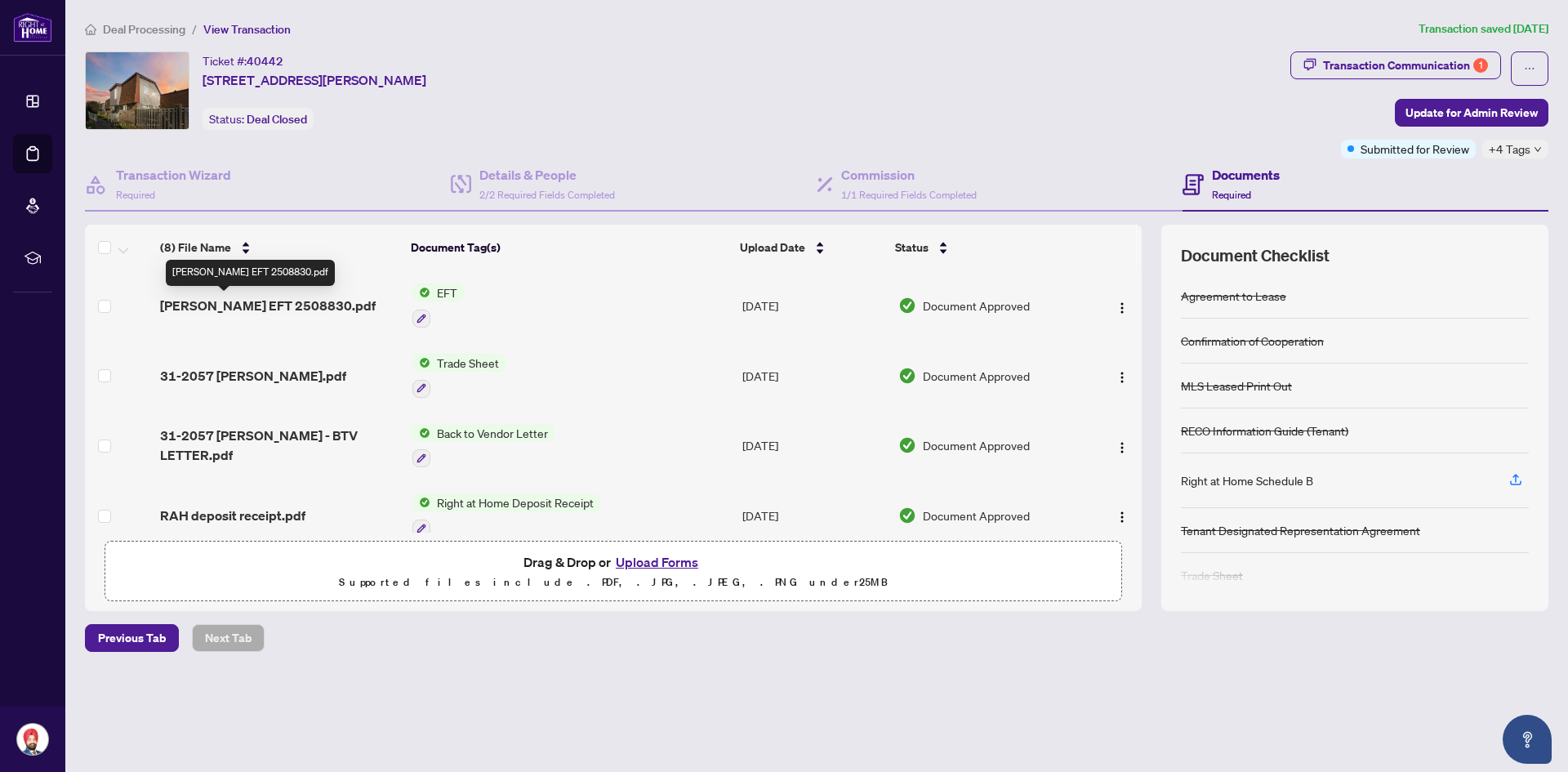
click at [287, 308] on span "[PERSON_NAME] EFT 2508830.pdf" at bounding box center [268, 305] width 215 height 20
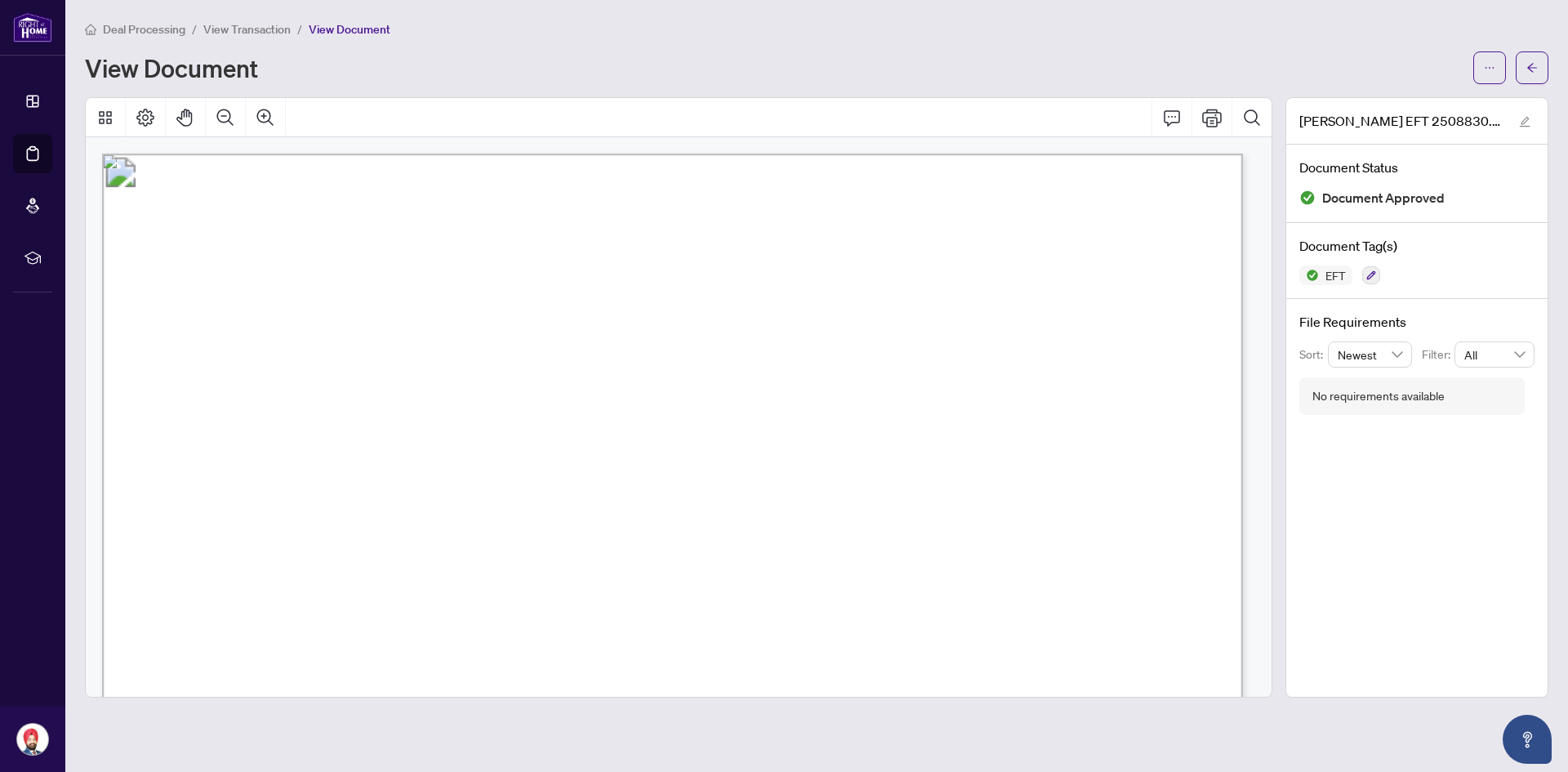
click at [357, 22] on span "View Document" at bounding box center [349, 29] width 82 height 15
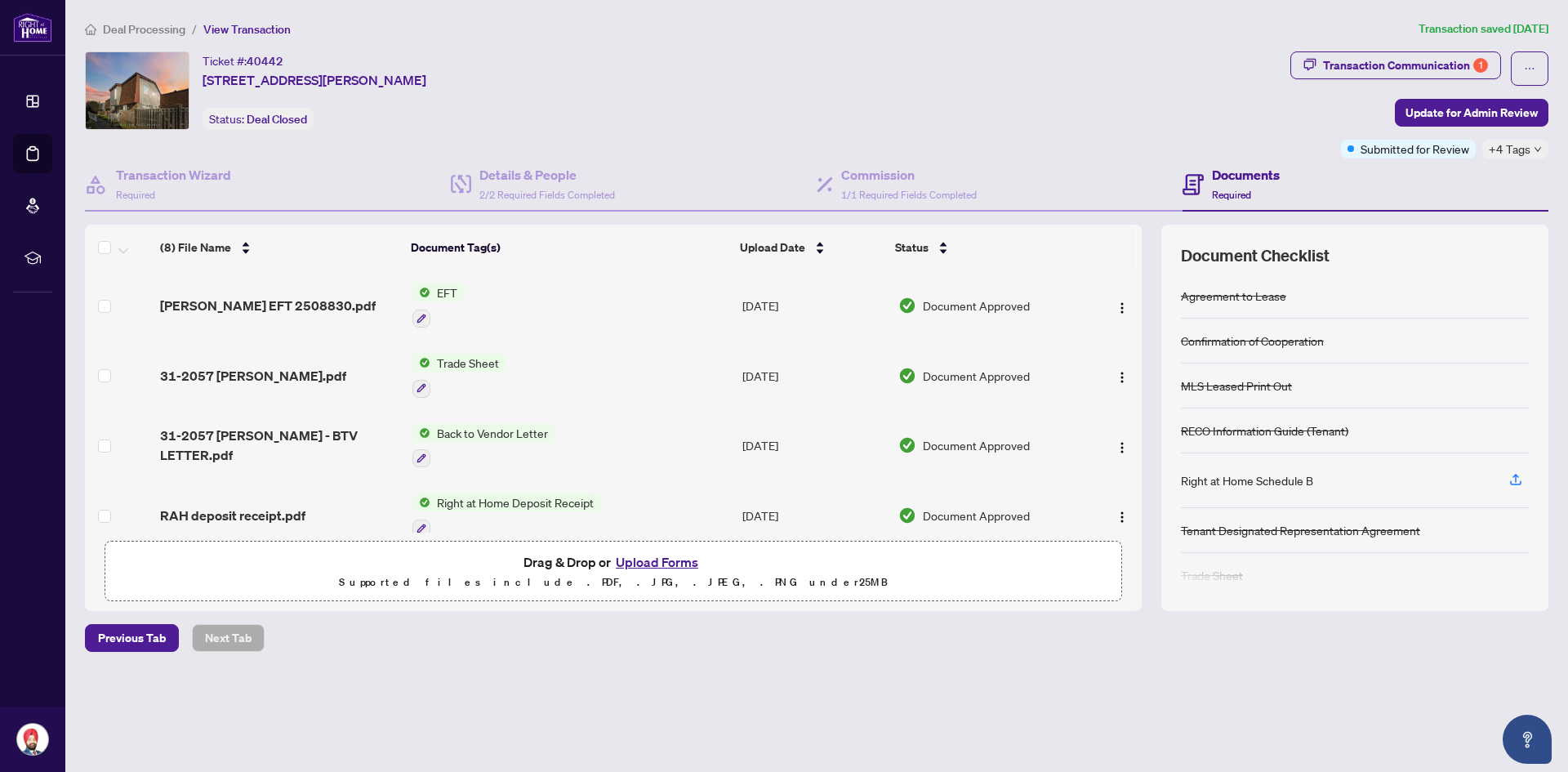
click at [125, 27] on span "Deal Processing" at bounding box center [144, 29] width 83 height 15
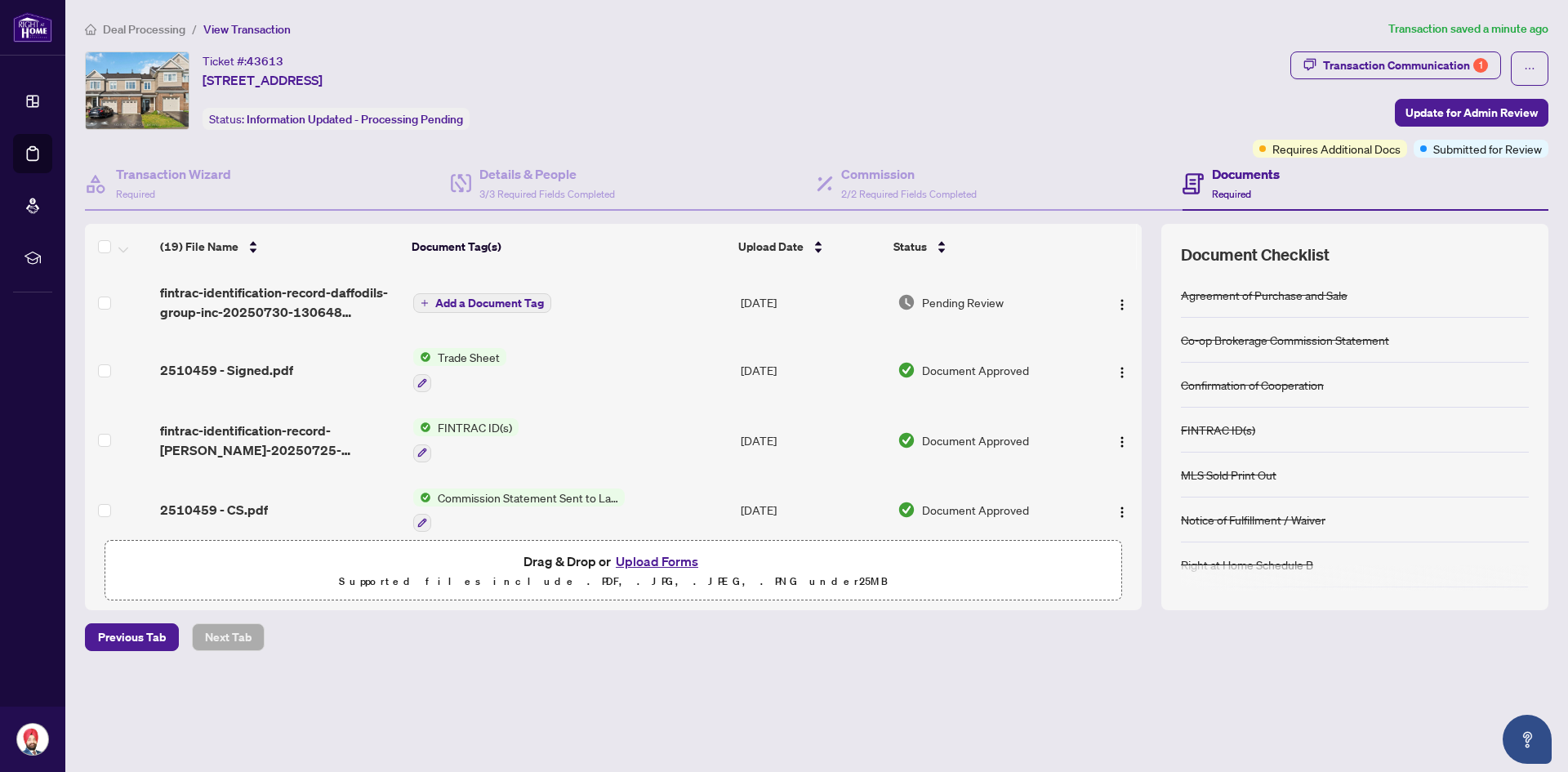
click at [295, 284] on span "fintrac-identification-record-daffodils-group-inc-20250730-130648 EXECUTED.pdf" at bounding box center [280, 302] width 240 height 40
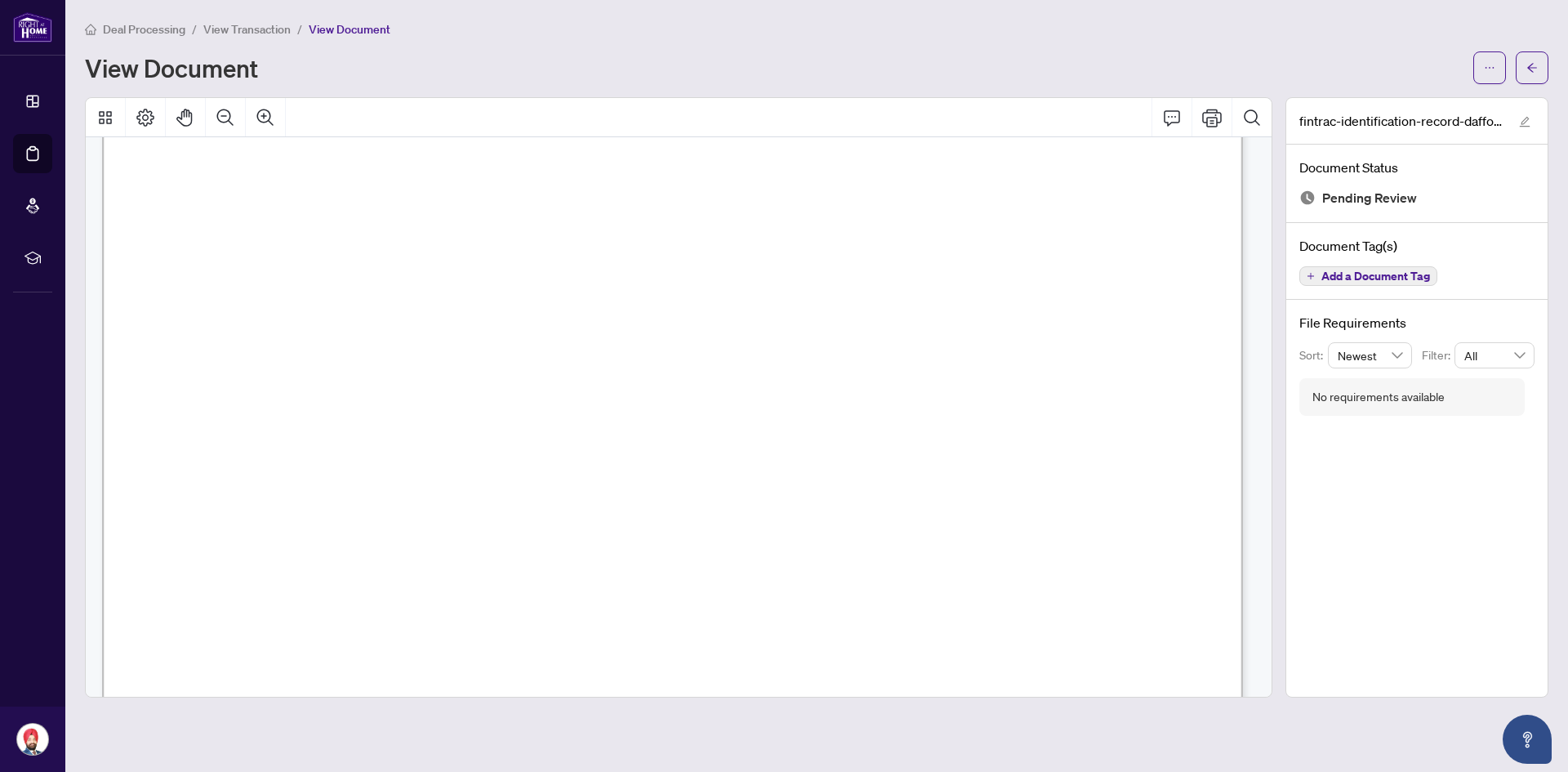
scroll to position [490, 0]
click at [1520, 72] on button "button" at bounding box center [1533, 68] width 33 height 33
